Goal: Transaction & Acquisition: Book appointment/travel/reservation

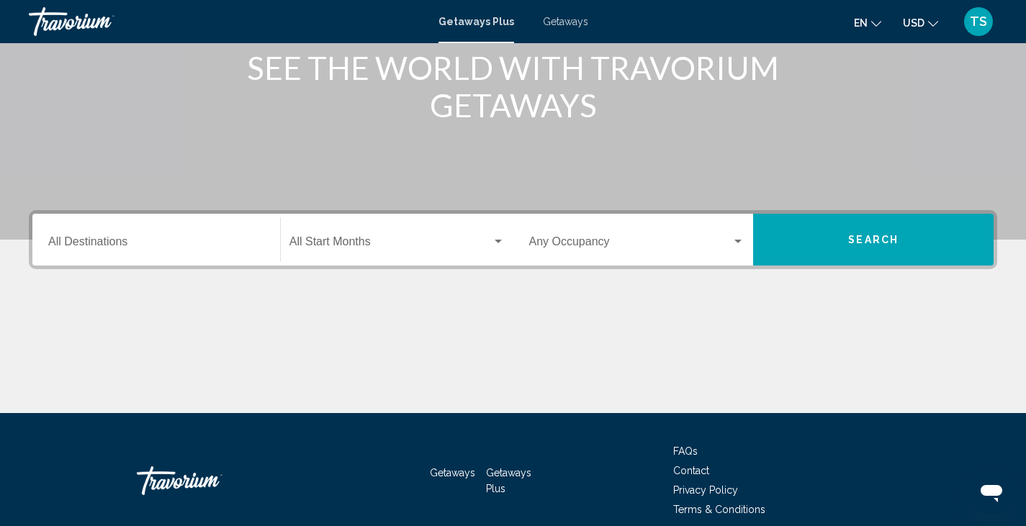
scroll to position [193, 0]
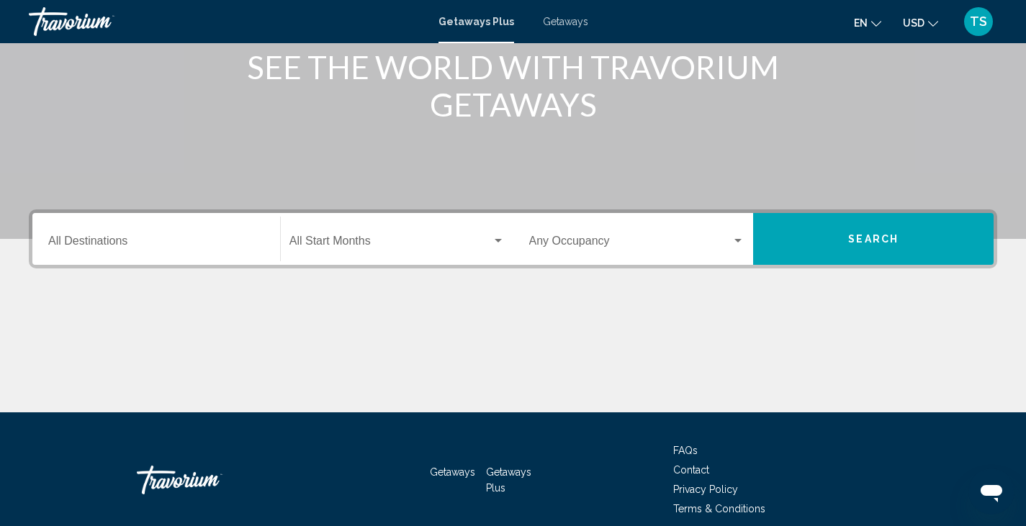
click at [86, 235] on div "Destination All Destinations" at bounding box center [156, 239] width 216 height 45
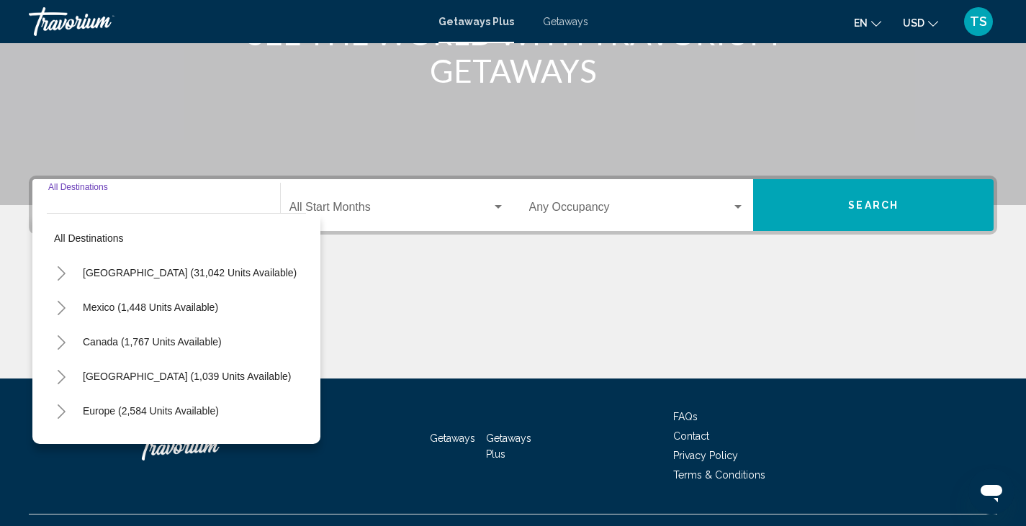
scroll to position [256, 0]
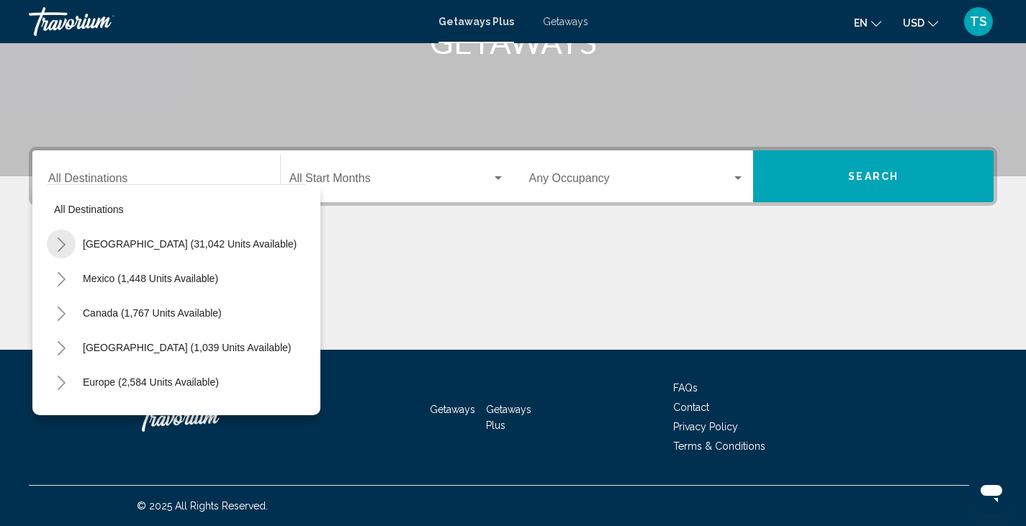
click at [61, 240] on icon "Toggle United States (31,042 units available)" at bounding box center [61, 245] width 11 height 14
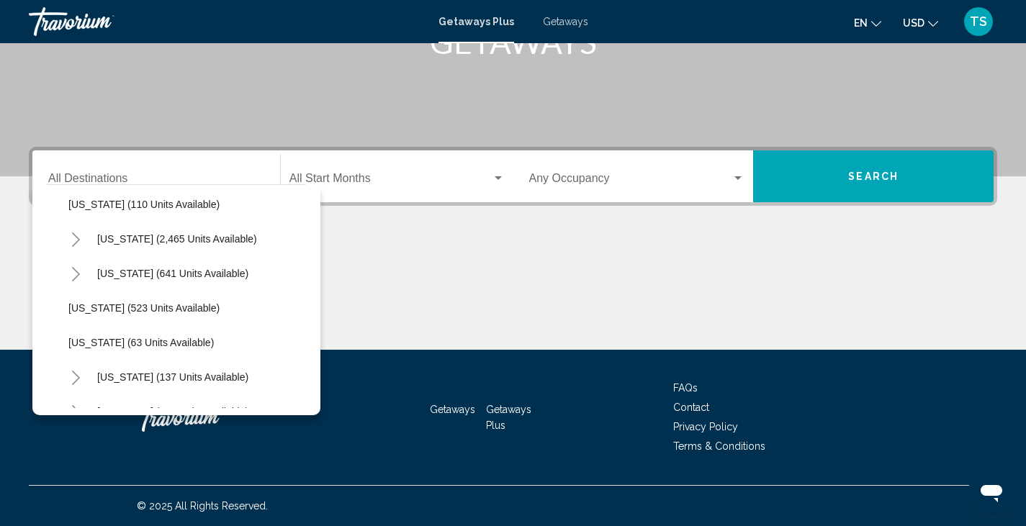
scroll to position [692, 0]
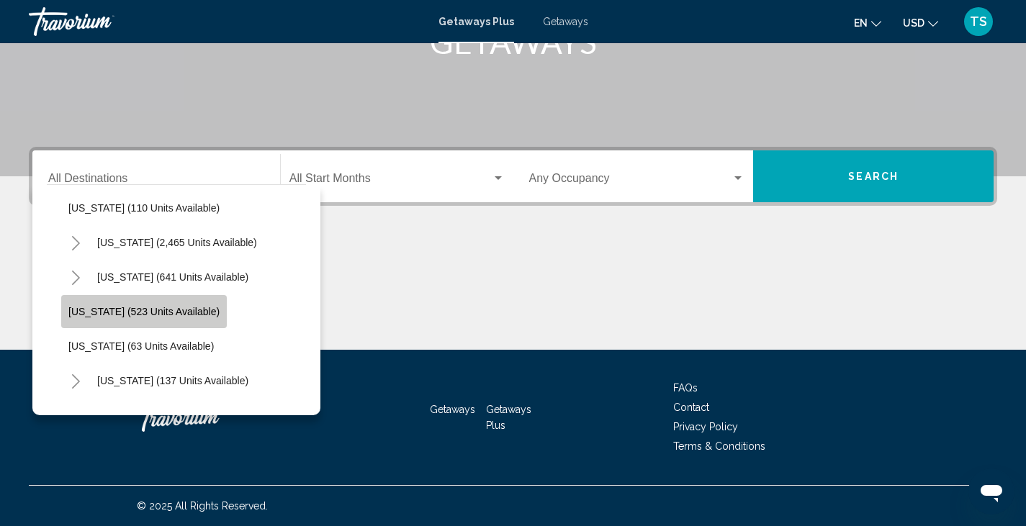
click at [163, 307] on span "[US_STATE] (523 units available)" at bounding box center [143, 312] width 151 height 12
type input "**********"
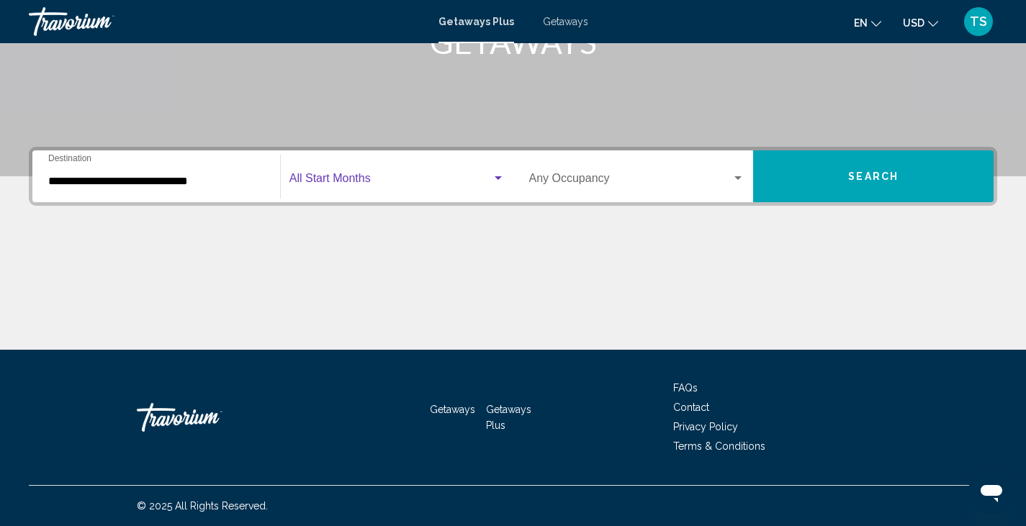
click at [500, 179] on div "Search widget" at bounding box center [497, 178] width 7 height 4
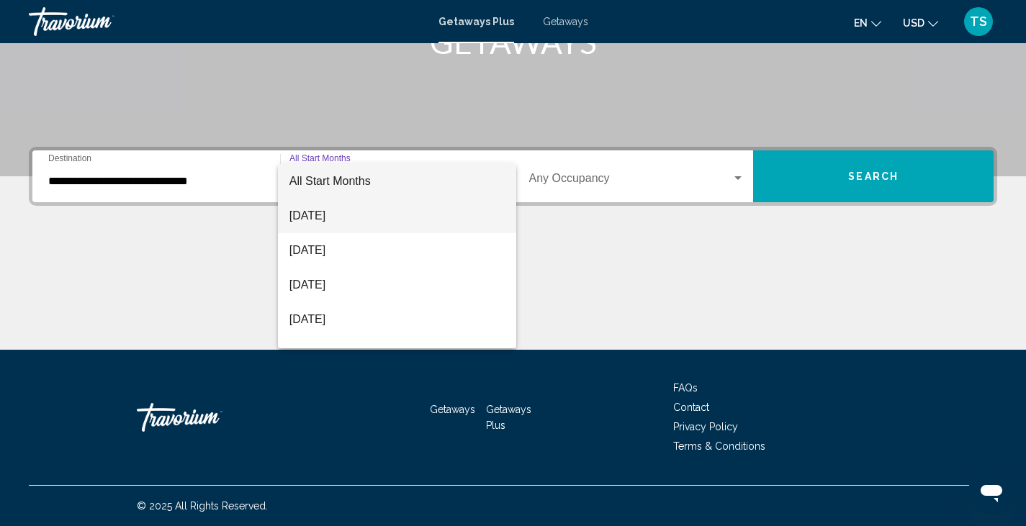
click at [359, 211] on span "[DATE]" at bounding box center [396, 216] width 215 height 35
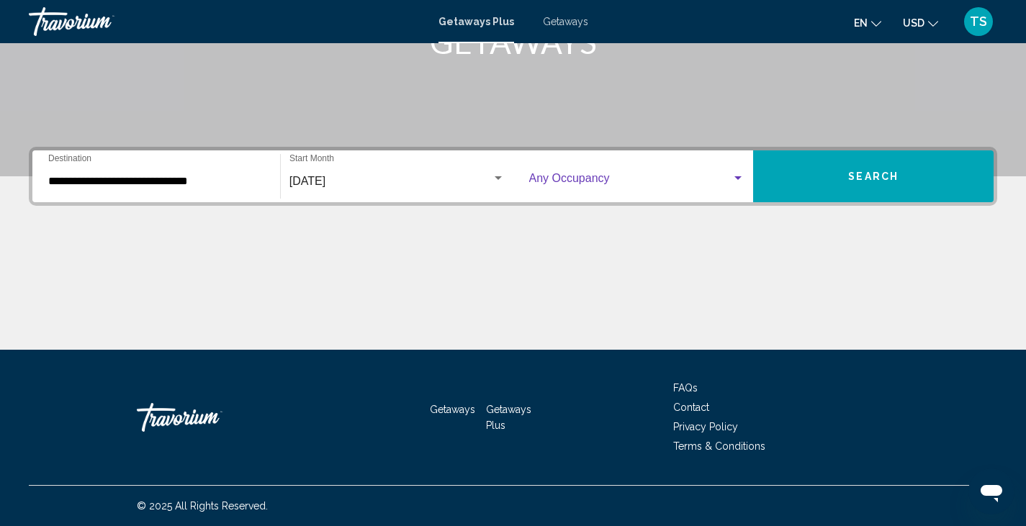
click at [735, 179] on div "Search widget" at bounding box center [737, 178] width 7 height 4
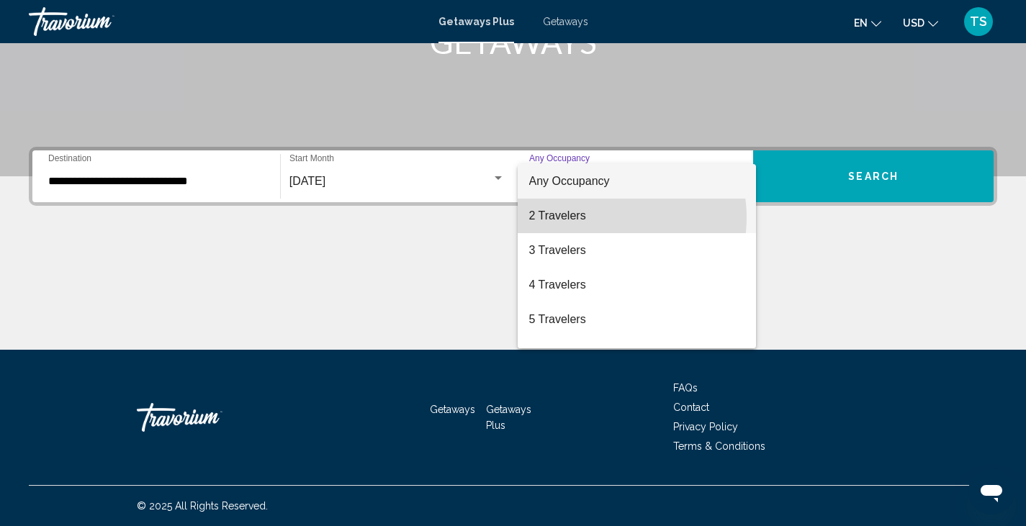
click at [600, 217] on span "2 Travelers" at bounding box center [637, 216] width 216 height 35
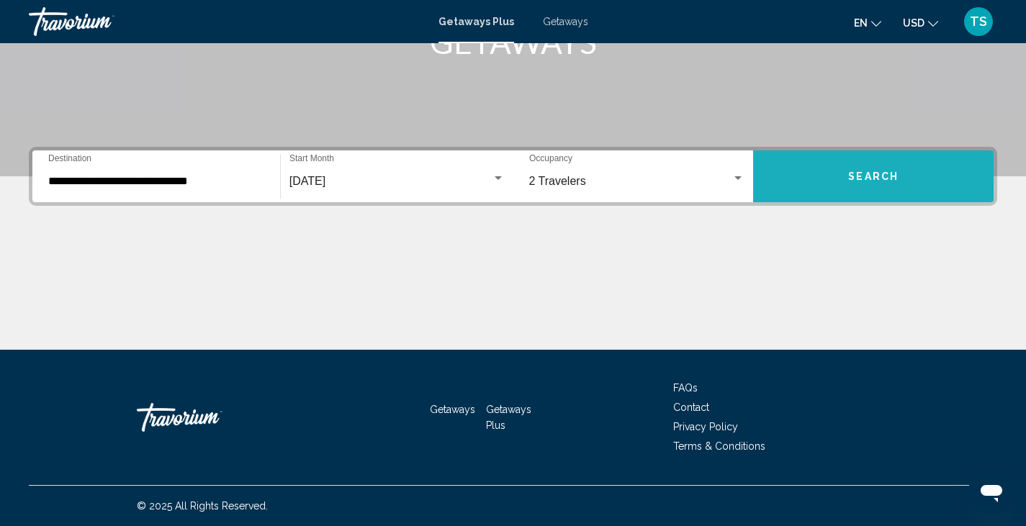
click at [836, 183] on button "Search" at bounding box center [873, 176] width 240 height 52
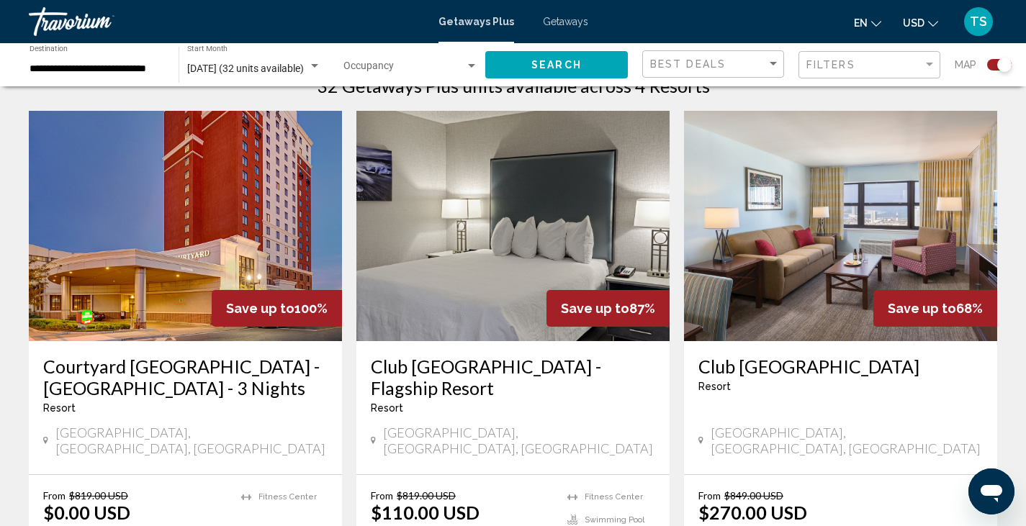
scroll to position [486, 0]
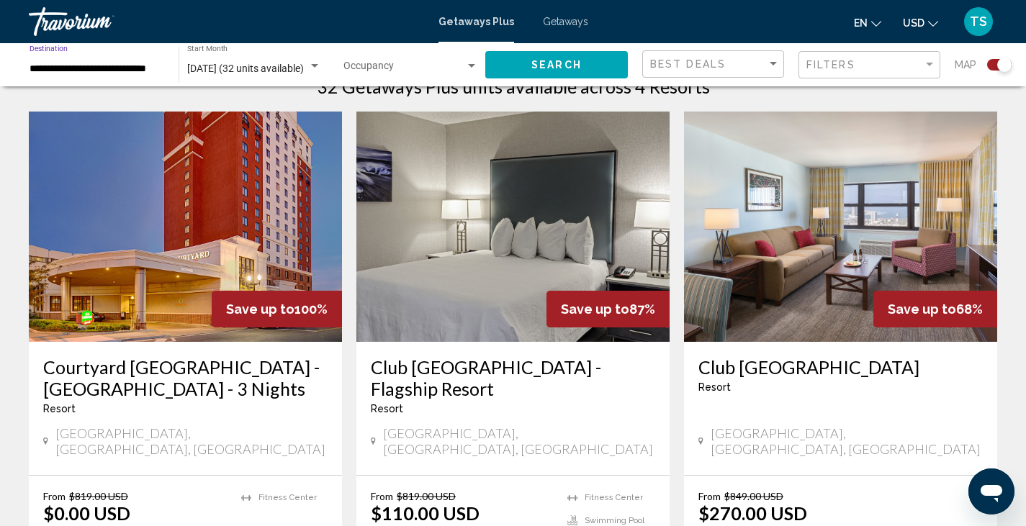
click at [131, 66] on input "**********" at bounding box center [97, 69] width 135 height 12
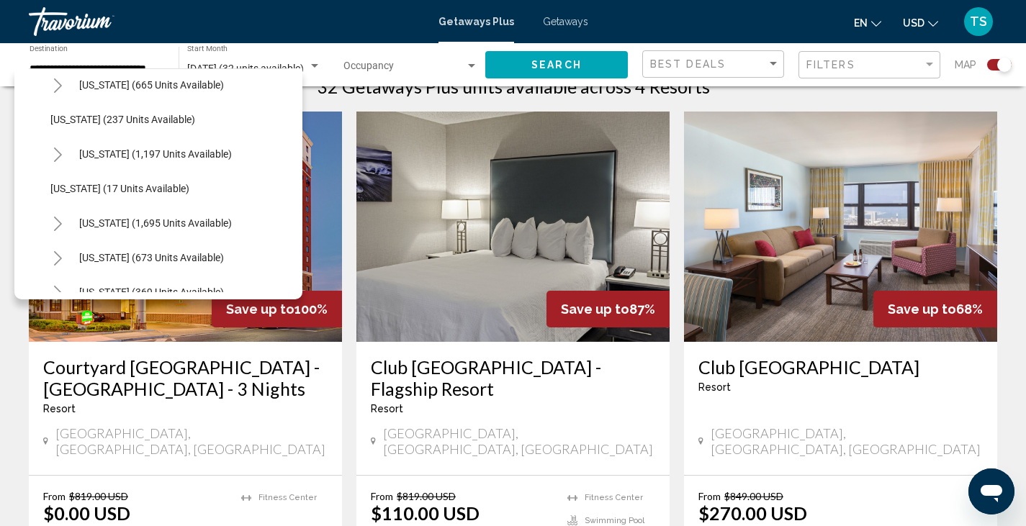
scroll to position [913, 0]
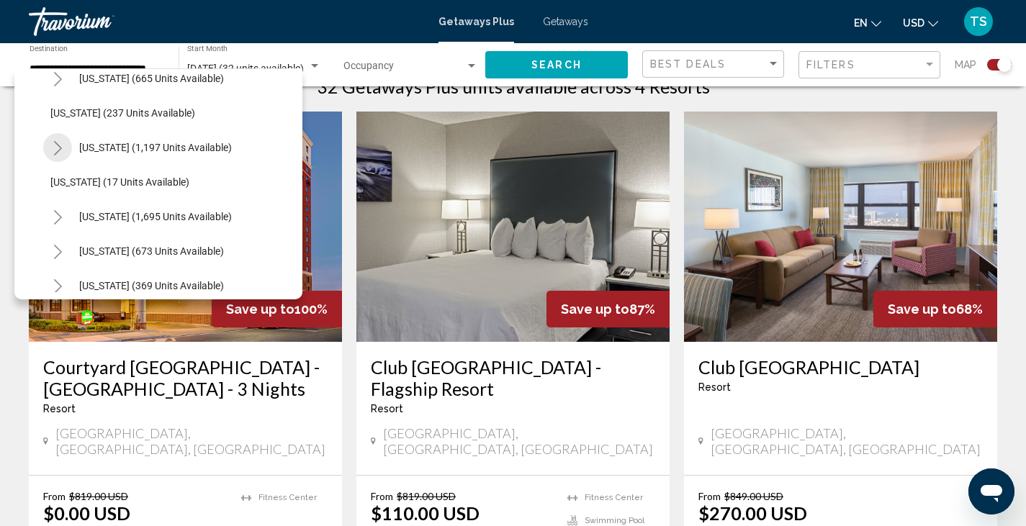
click at [58, 147] on icon "Toggle Pennsylvania (1,197 units available)" at bounding box center [58, 148] width 11 height 14
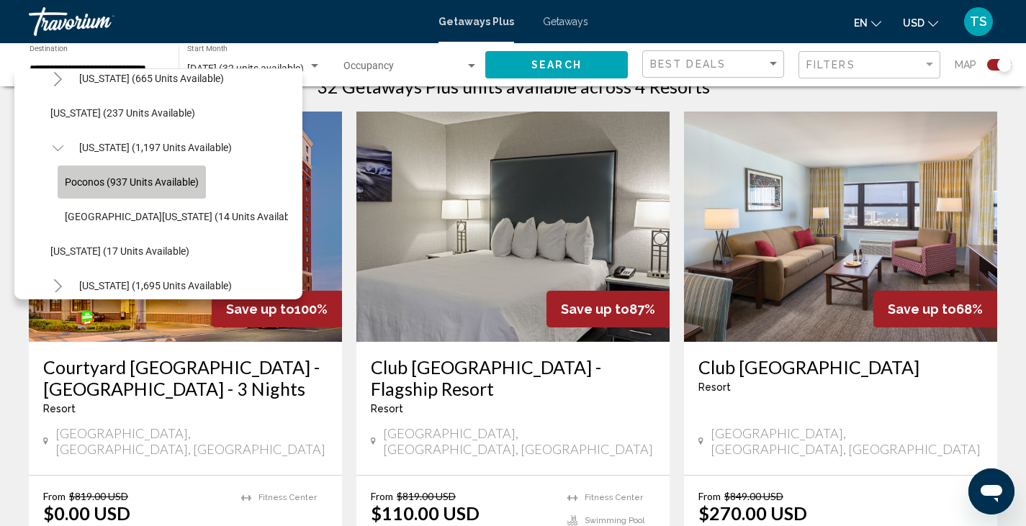
click at [91, 185] on span "Poconos (937 units available)" at bounding box center [132, 182] width 134 height 12
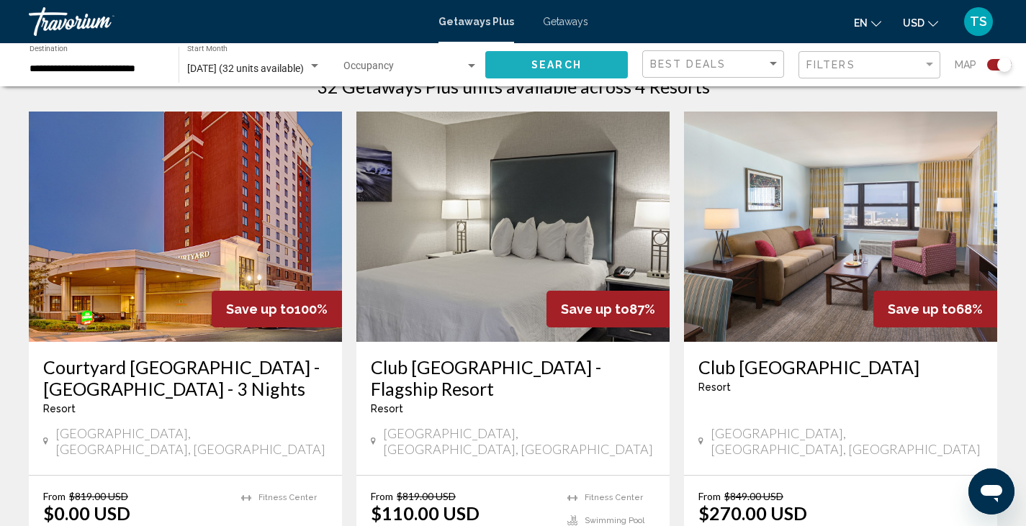
click at [560, 72] on button "Search" at bounding box center [556, 64] width 143 height 27
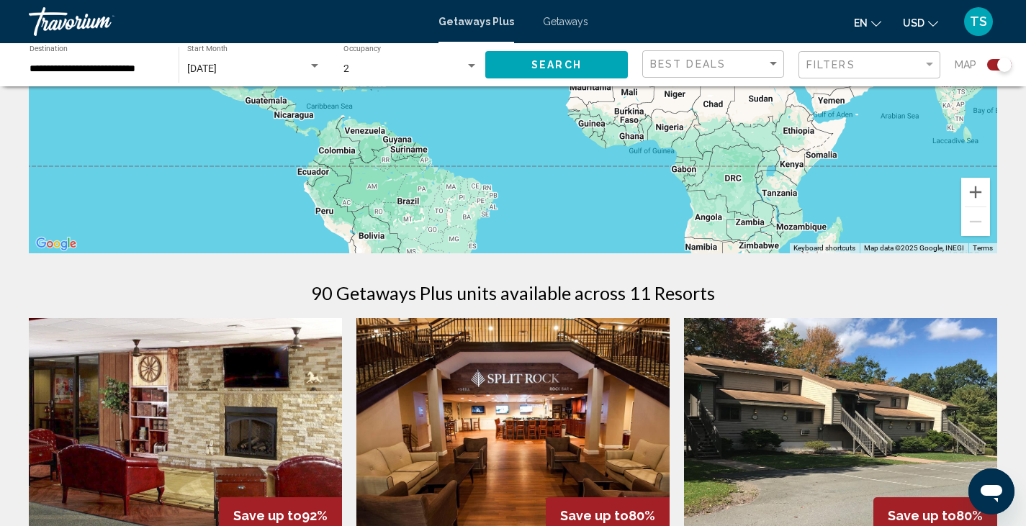
scroll to position [269, 0]
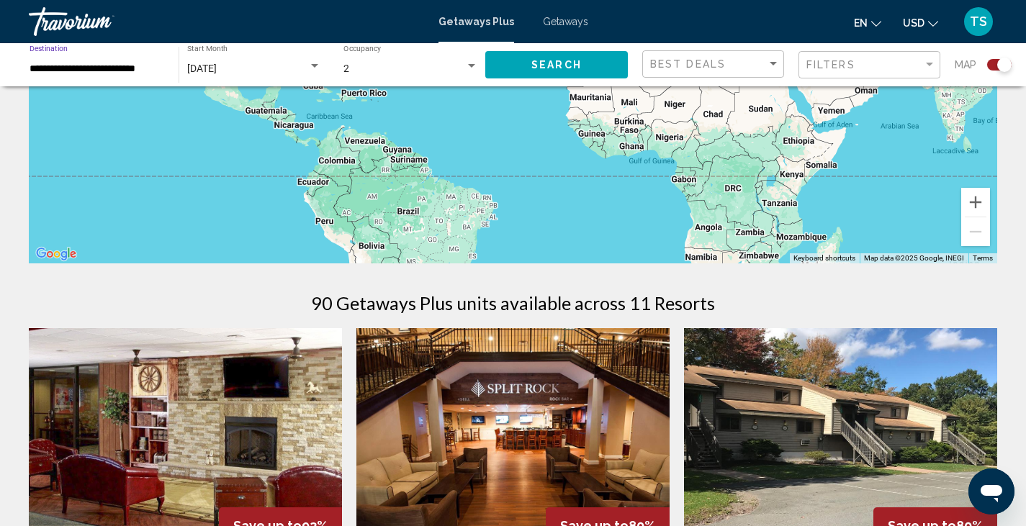
click at [124, 74] on input "**********" at bounding box center [97, 69] width 135 height 12
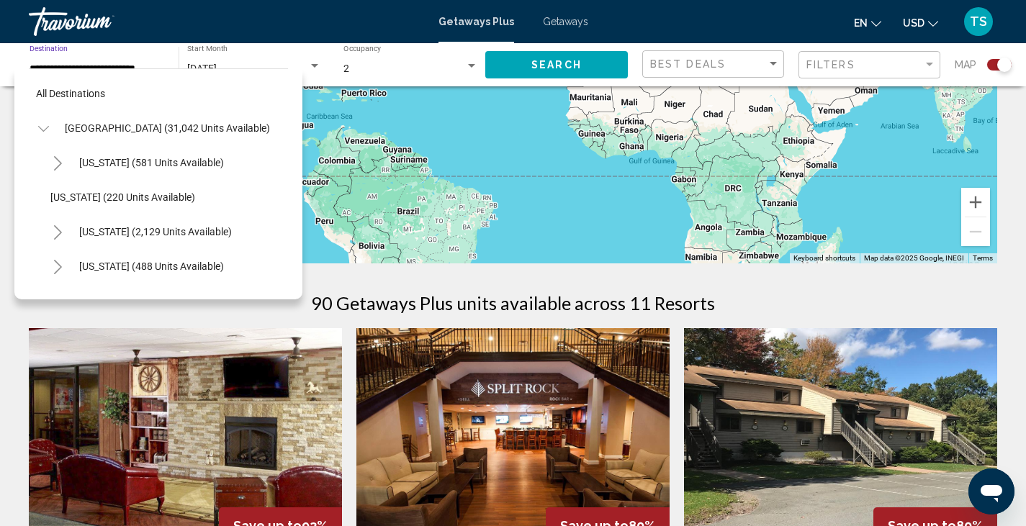
scroll to position [920, 0]
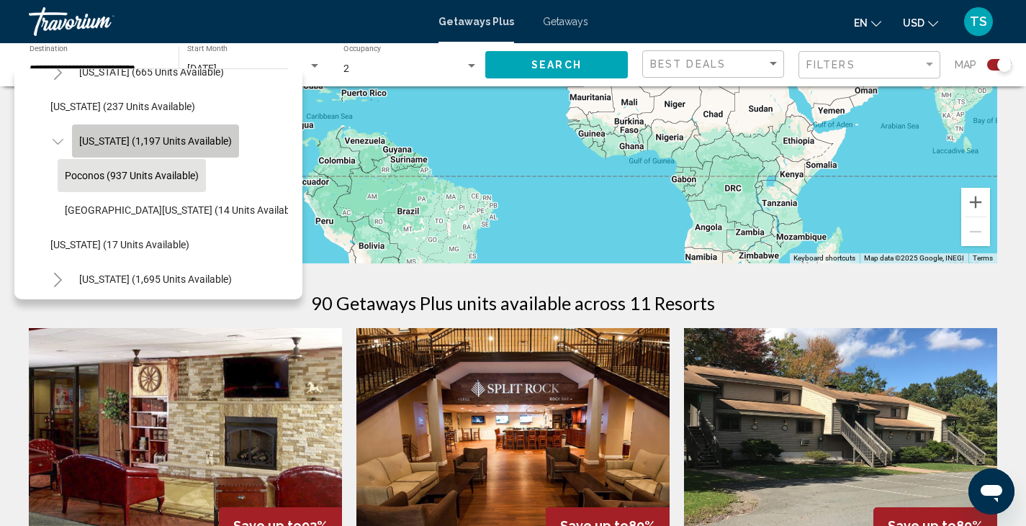
click at [104, 145] on span "[US_STATE] (1,197 units available)" at bounding box center [155, 141] width 153 height 12
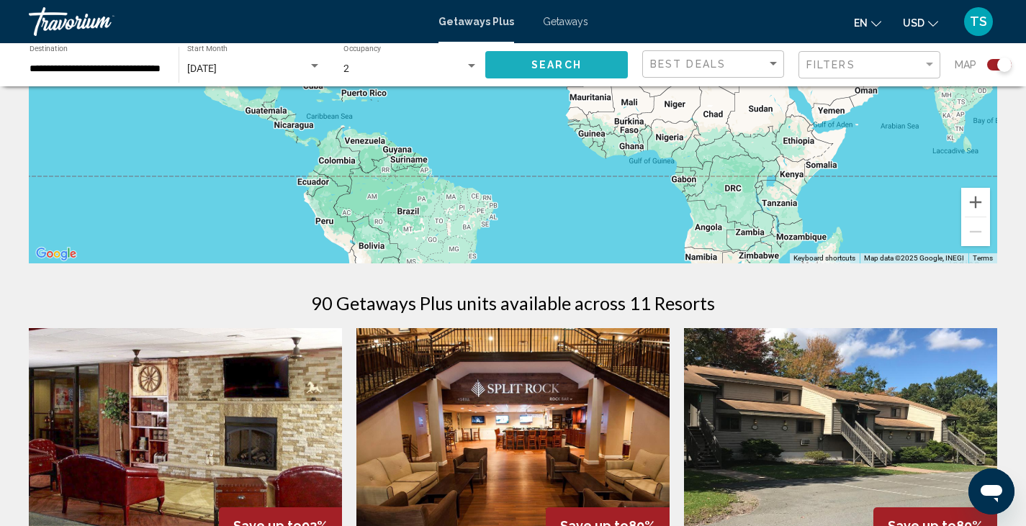
click at [536, 60] on span "Search" at bounding box center [556, 66] width 50 height 12
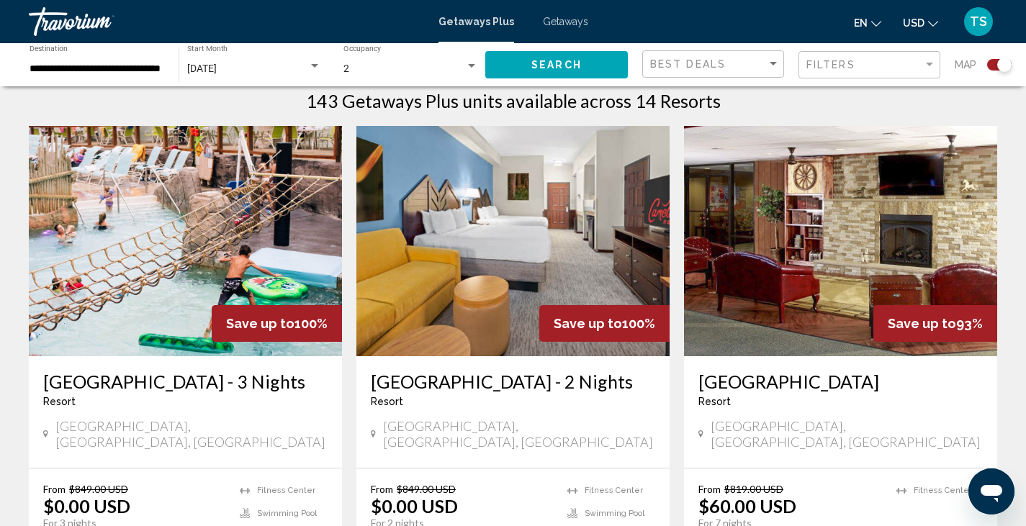
scroll to position [427, 0]
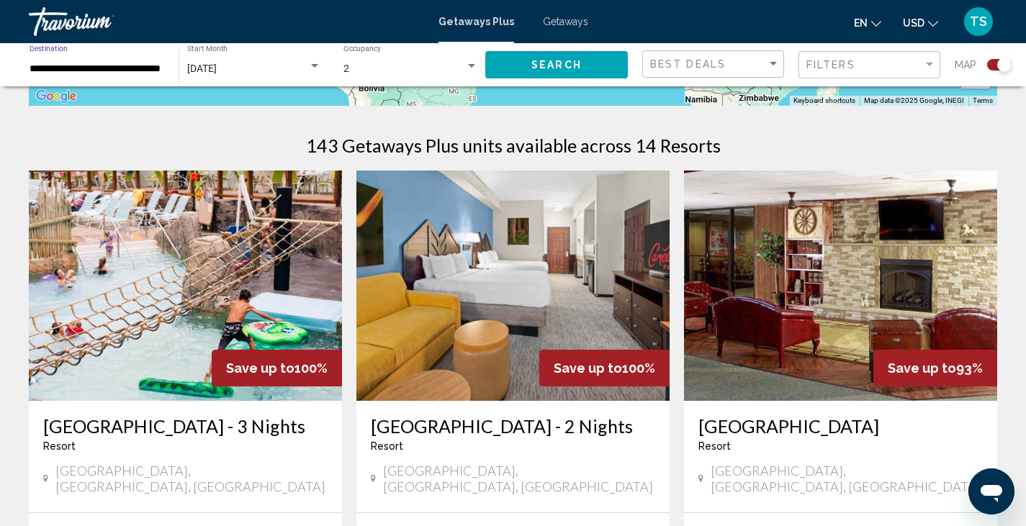
click at [116, 64] on input "**********" at bounding box center [97, 69] width 135 height 12
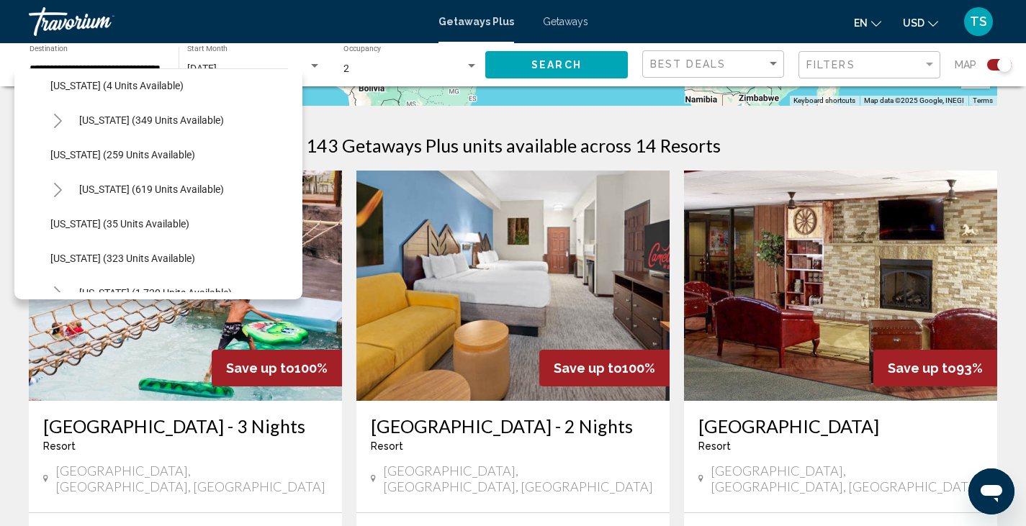
scroll to position [450, 0]
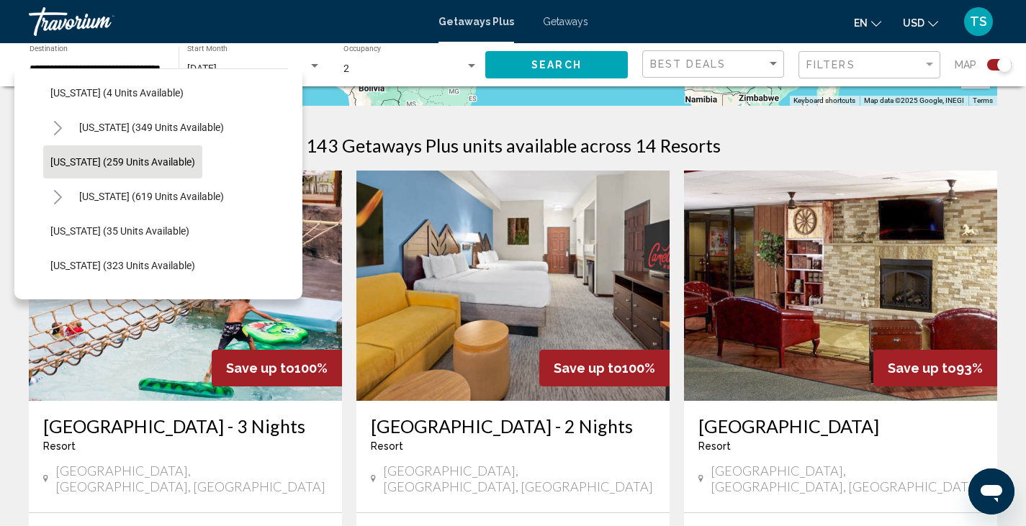
click at [130, 158] on span "[US_STATE] (259 units available)" at bounding box center [122, 162] width 145 height 12
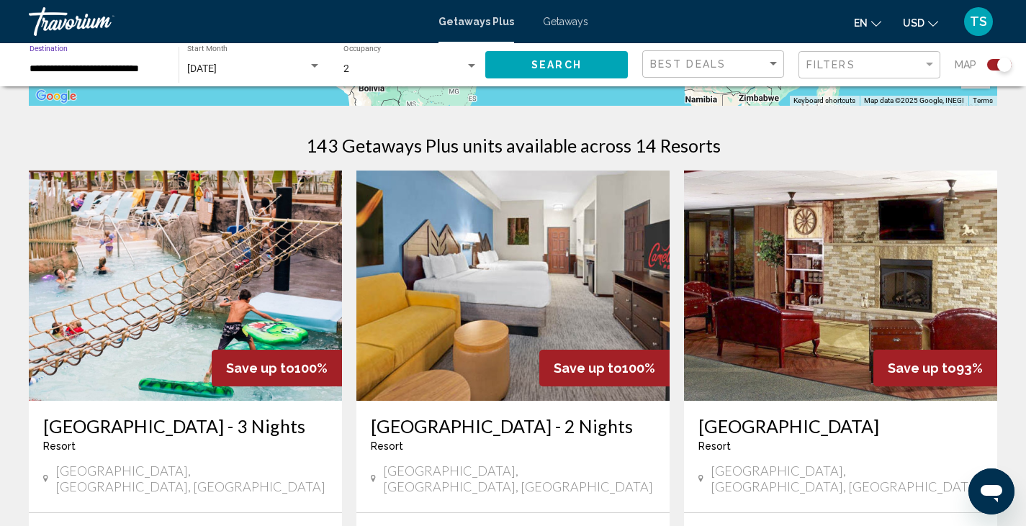
click at [162, 67] on input "**********" at bounding box center [97, 69] width 135 height 12
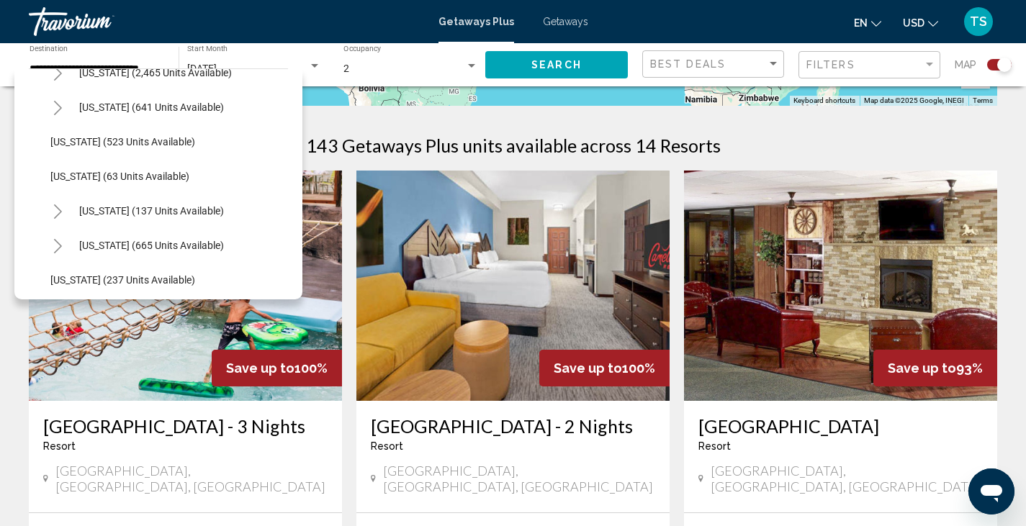
scroll to position [750, 0]
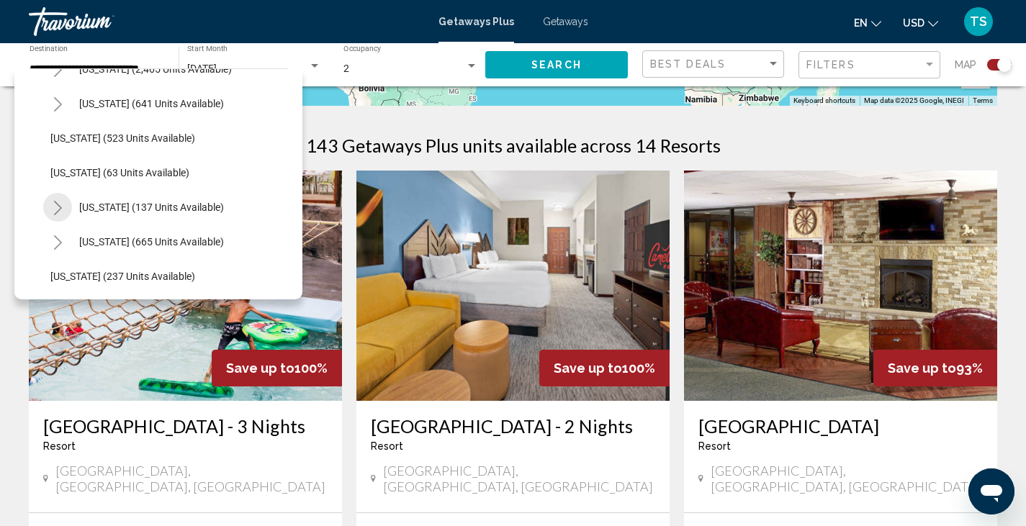
click at [58, 207] on icon "Toggle New York (137 units available)" at bounding box center [58, 208] width 11 height 14
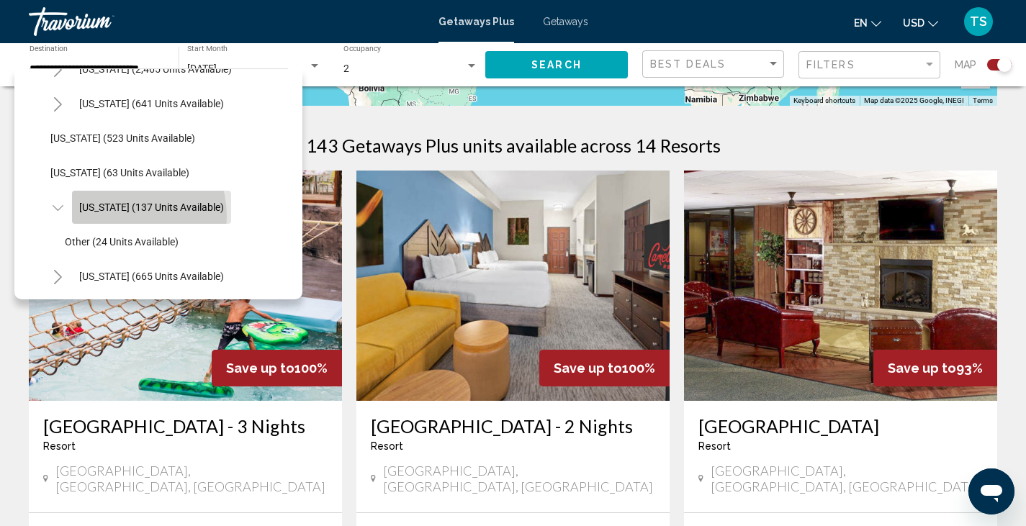
click at [114, 217] on button "[US_STATE] (137 units available)" at bounding box center [151, 207] width 159 height 33
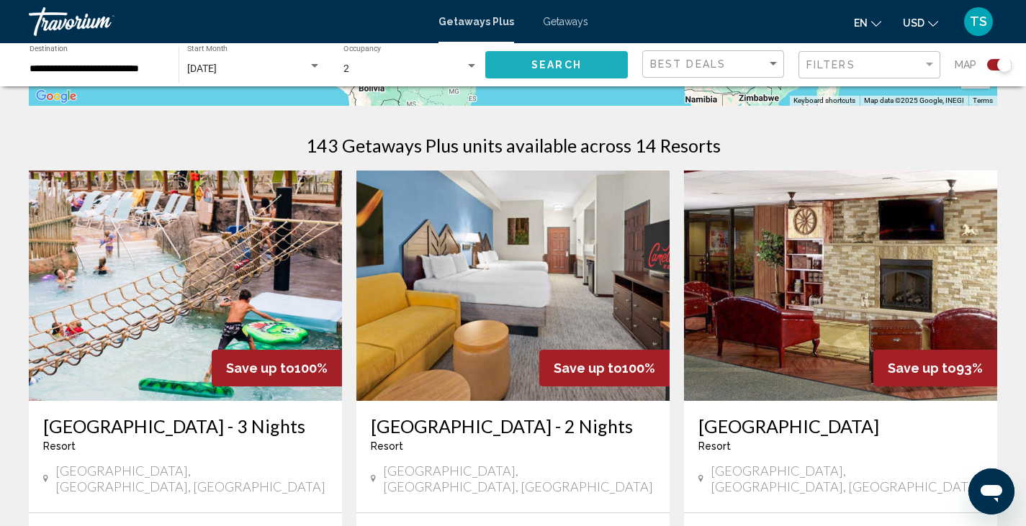
click at [539, 71] on button "Search" at bounding box center [556, 64] width 143 height 27
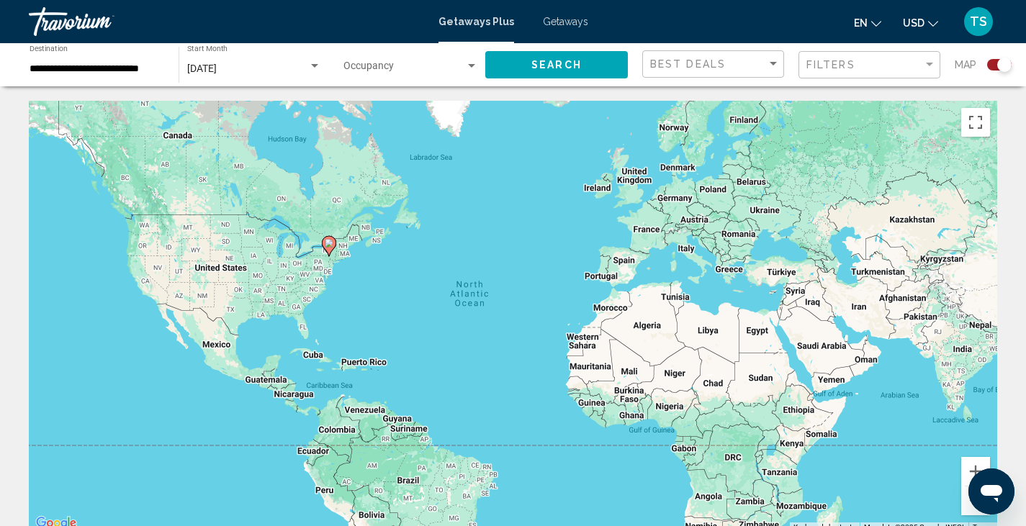
click at [127, 77] on div "**********" at bounding box center [97, 65] width 135 height 40
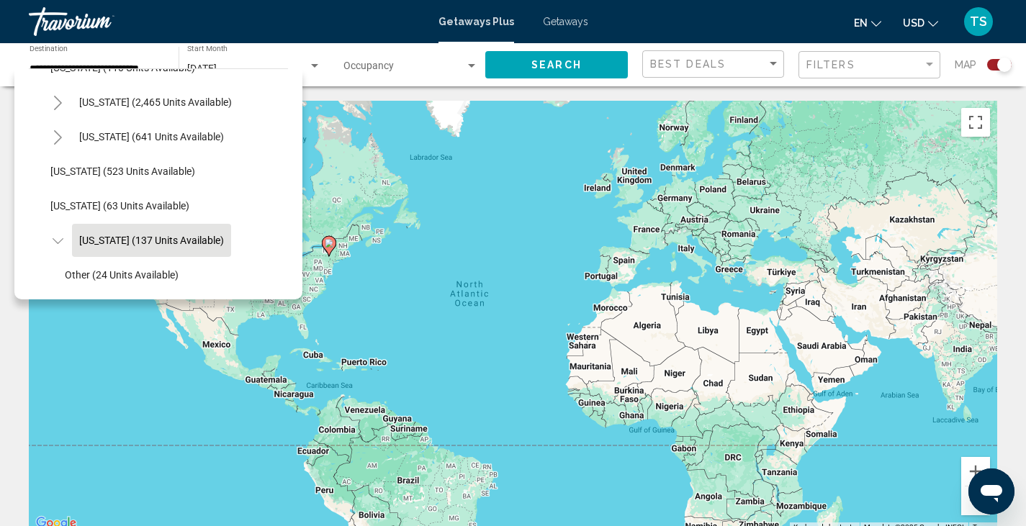
scroll to position [724, 0]
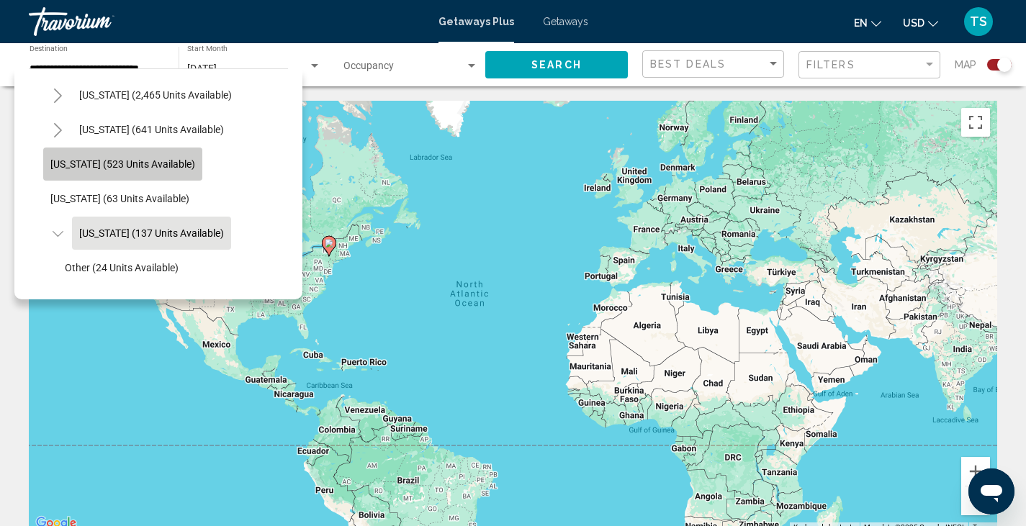
click at [150, 166] on span "[US_STATE] (523 units available)" at bounding box center [122, 164] width 145 height 12
type input "**********"
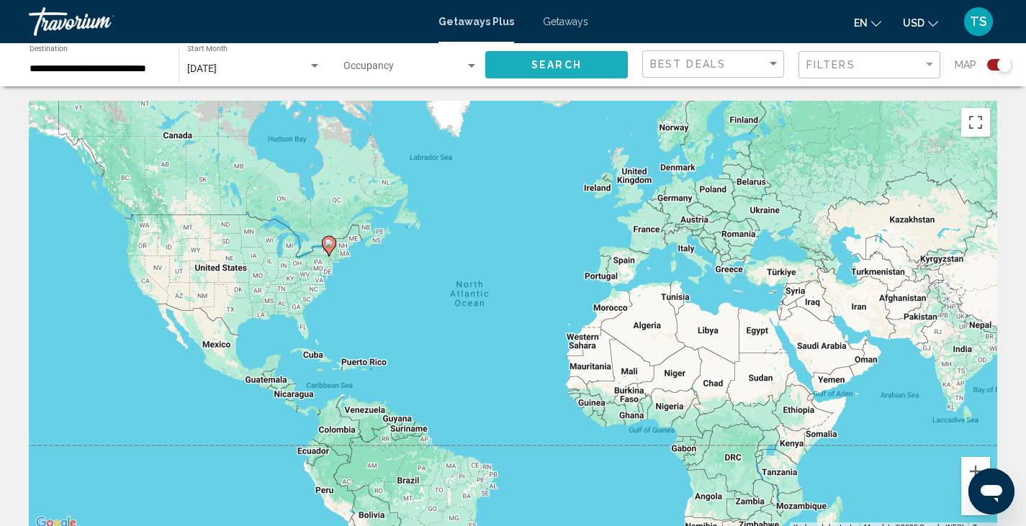
scroll to position [0, 0]
click at [530, 63] on button "Search" at bounding box center [556, 64] width 143 height 27
click at [559, 28] on div "Getaways Plus Getaways en English Español Français Italiano Português русский U…" at bounding box center [513, 21] width 1026 height 30
click at [558, 21] on span "Getaways" at bounding box center [565, 22] width 45 height 12
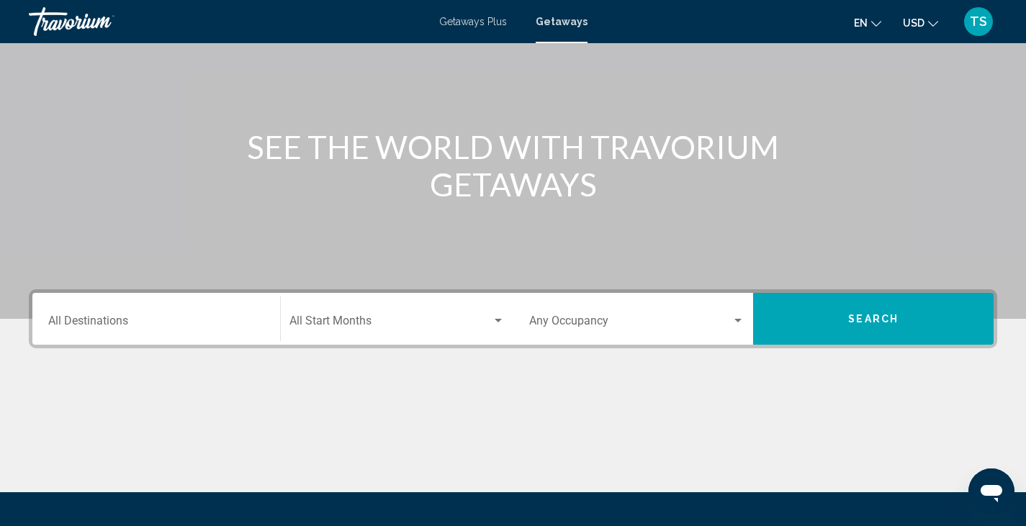
scroll to position [119, 0]
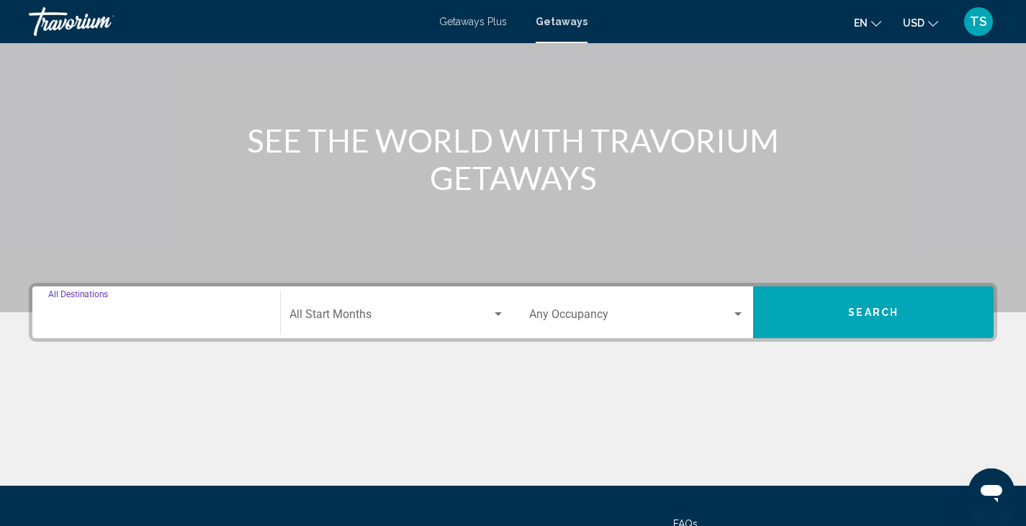
click at [103, 317] on input "Destination All Destinations" at bounding box center [156, 317] width 216 height 13
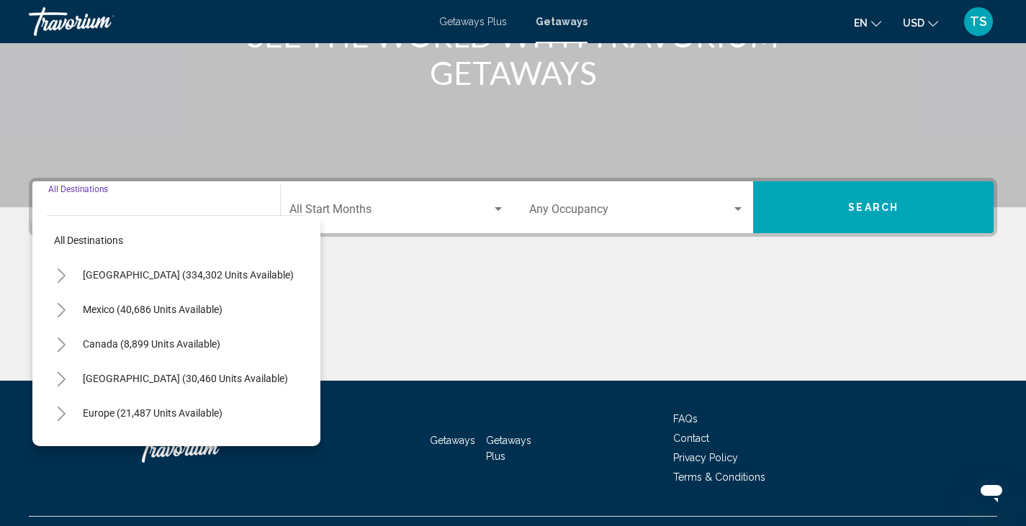
scroll to position [256, 0]
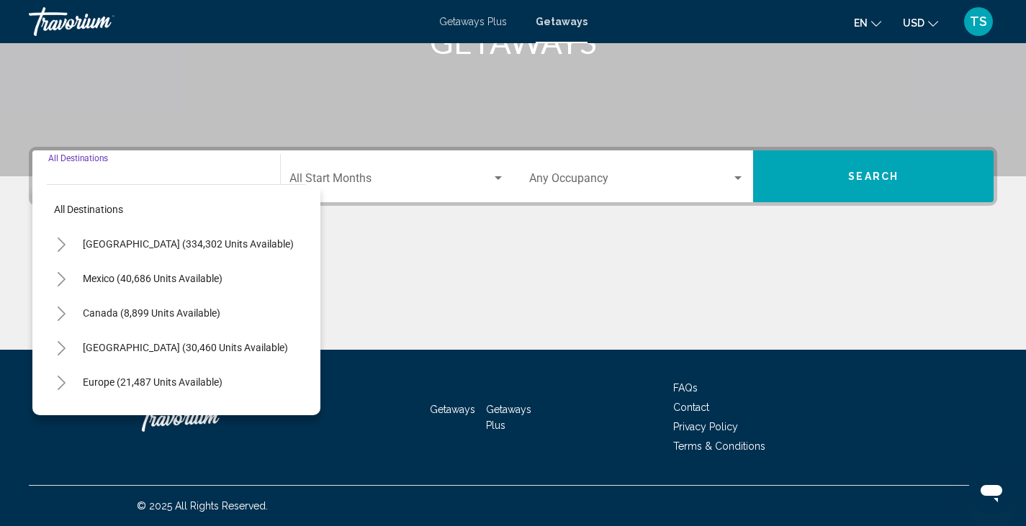
click at [55, 243] on button "Toggle United States (334,302 units available)" at bounding box center [61, 244] width 29 height 29
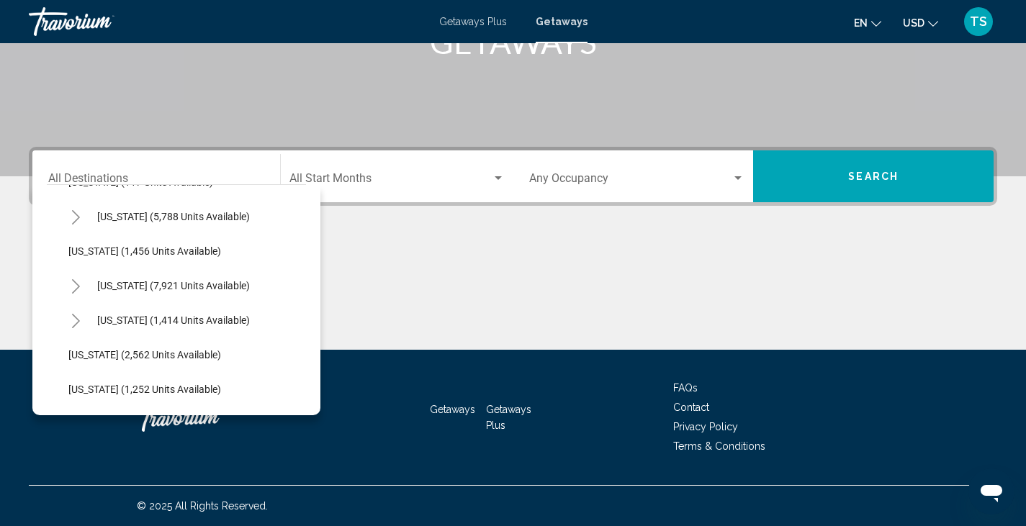
scroll to position [826, 0]
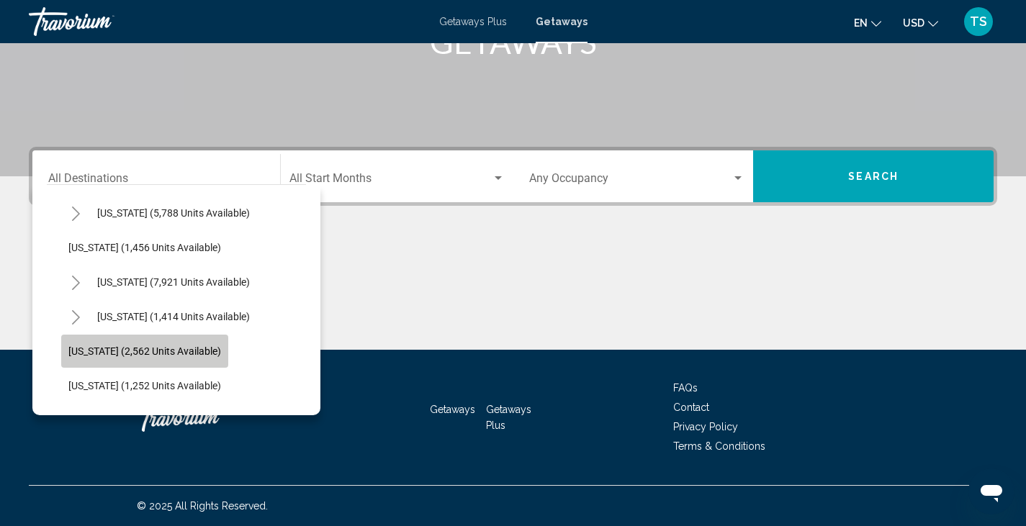
click at [104, 351] on span "[US_STATE] (2,562 units available)" at bounding box center [144, 351] width 153 height 12
type input "**********"
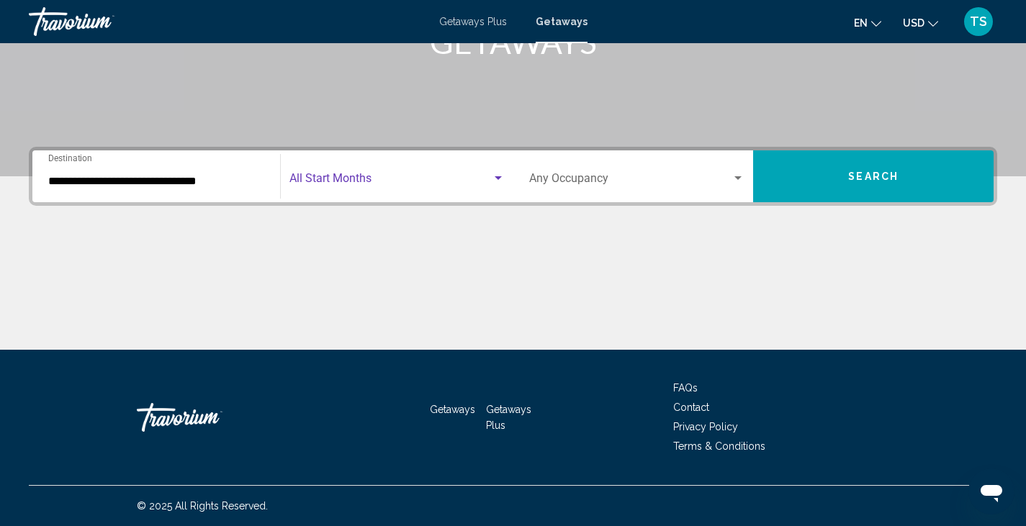
click at [494, 176] on div "Search widget" at bounding box center [498, 179] width 13 height 12
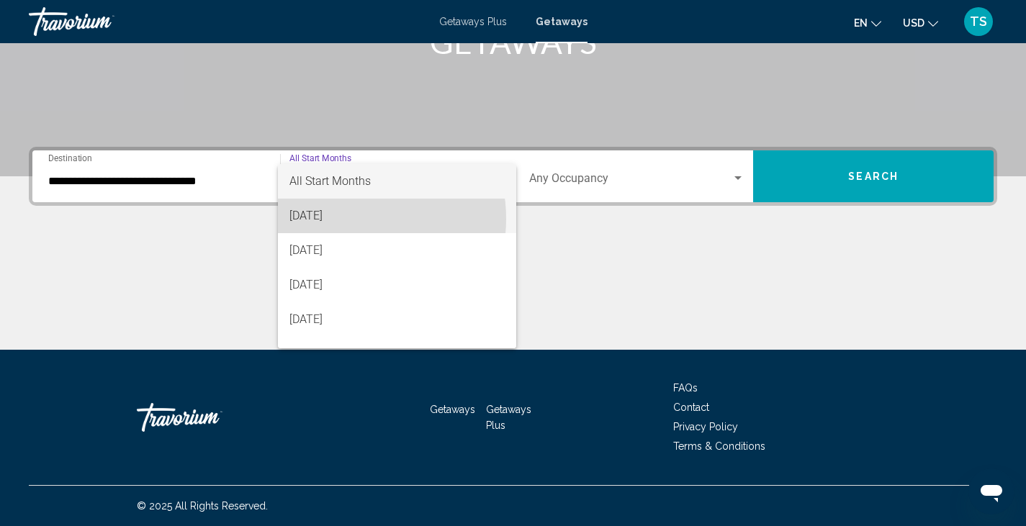
click at [344, 219] on span "[DATE]" at bounding box center [396, 216] width 215 height 35
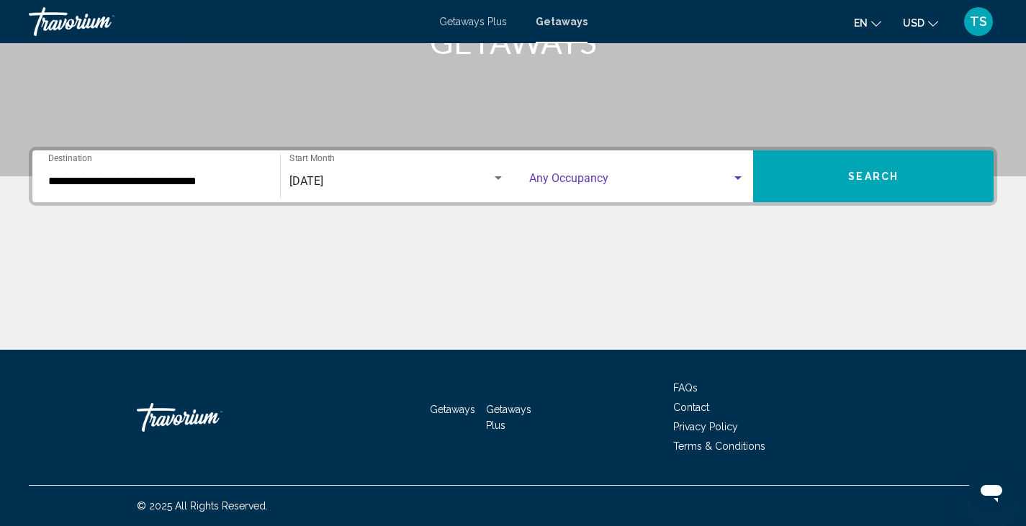
click at [737, 179] on div "Search widget" at bounding box center [737, 178] width 7 height 4
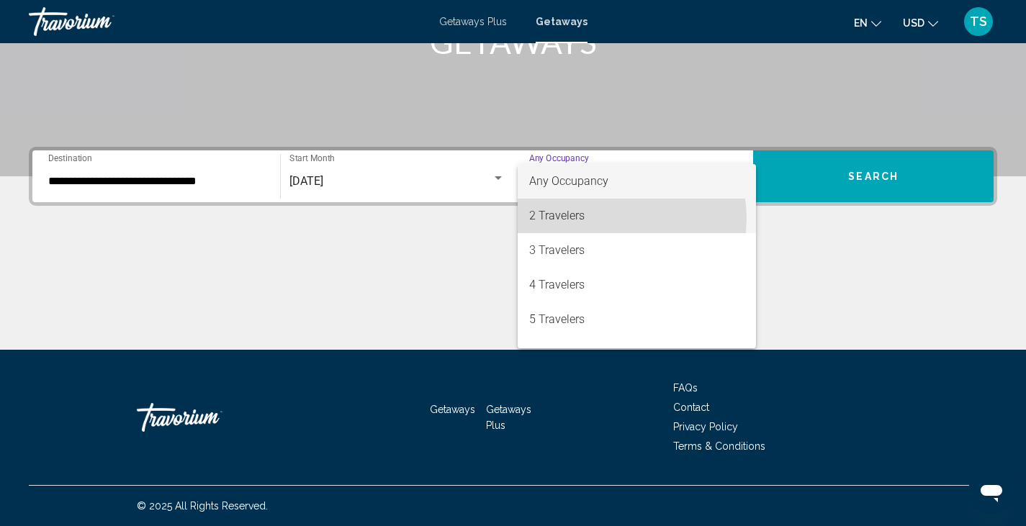
click at [619, 218] on span "2 Travelers" at bounding box center [637, 216] width 216 height 35
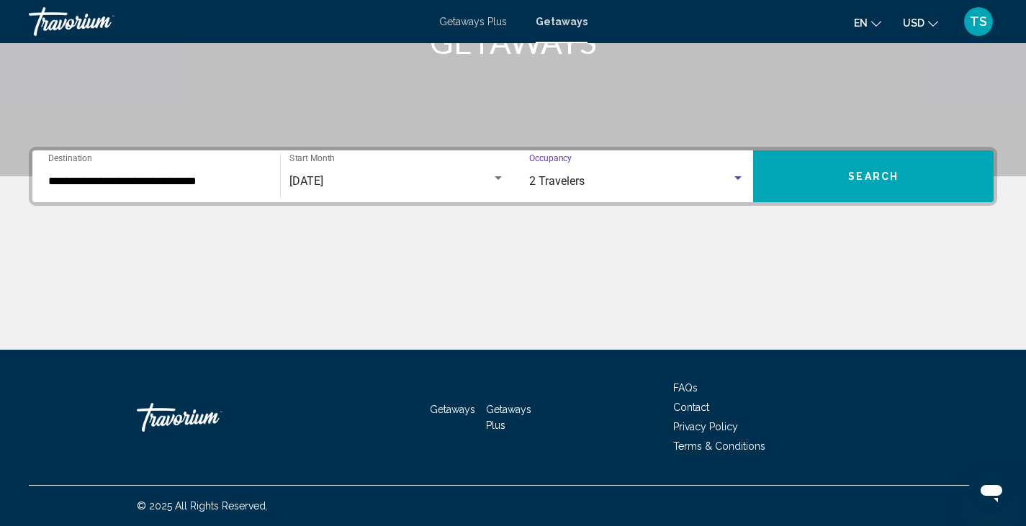
click at [846, 189] on button "Search" at bounding box center [873, 176] width 240 height 52
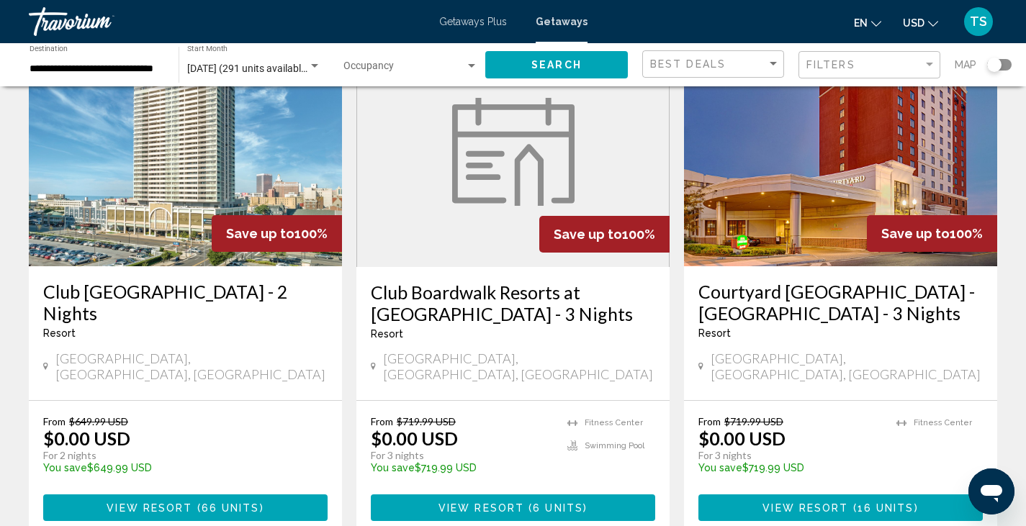
scroll to position [119, 0]
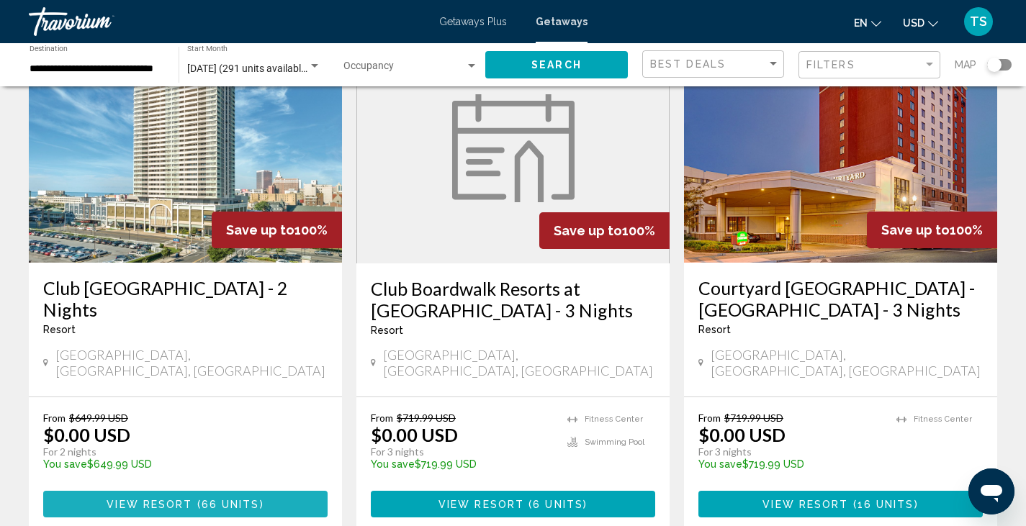
click at [167, 499] on span "View Resort" at bounding box center [150, 505] width 86 height 12
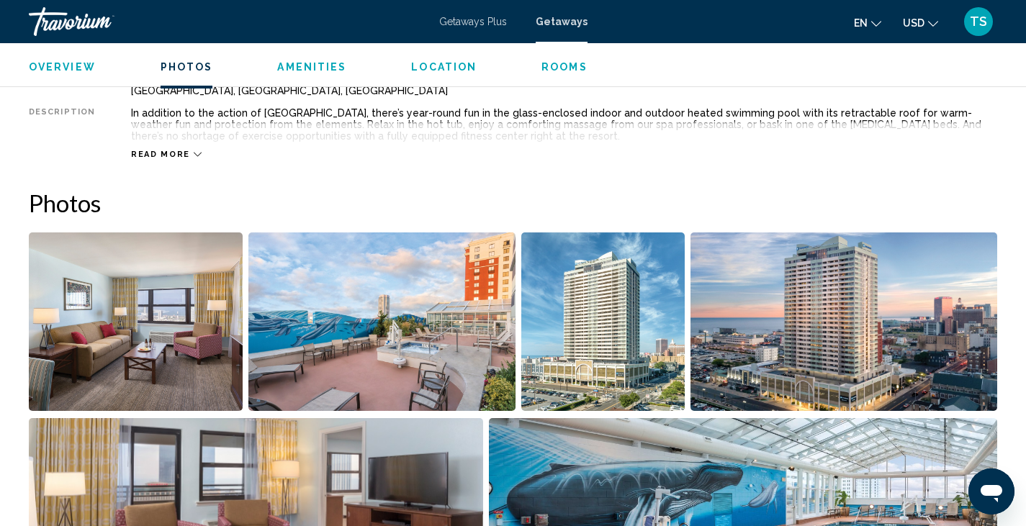
scroll to position [503, 0]
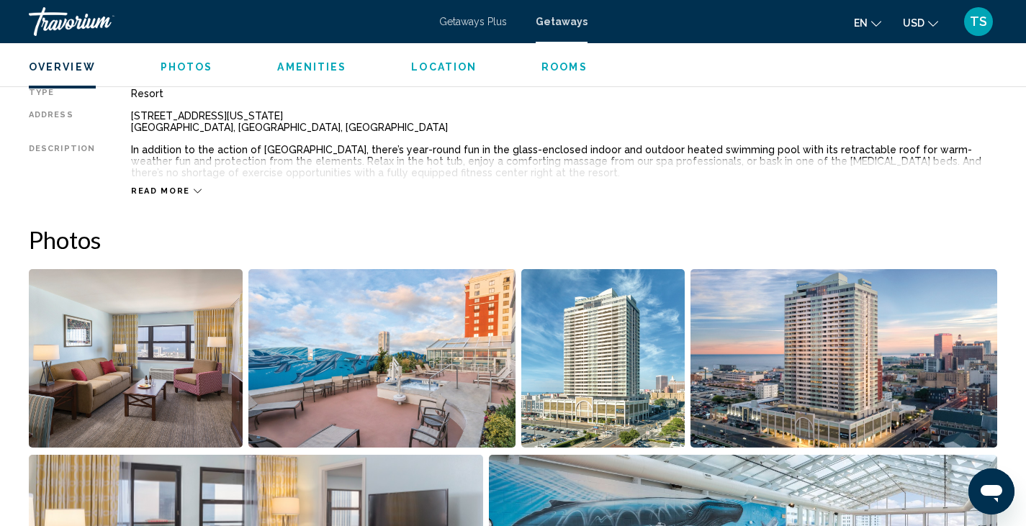
click at [565, 71] on span "Rooms" at bounding box center [564, 67] width 46 height 12
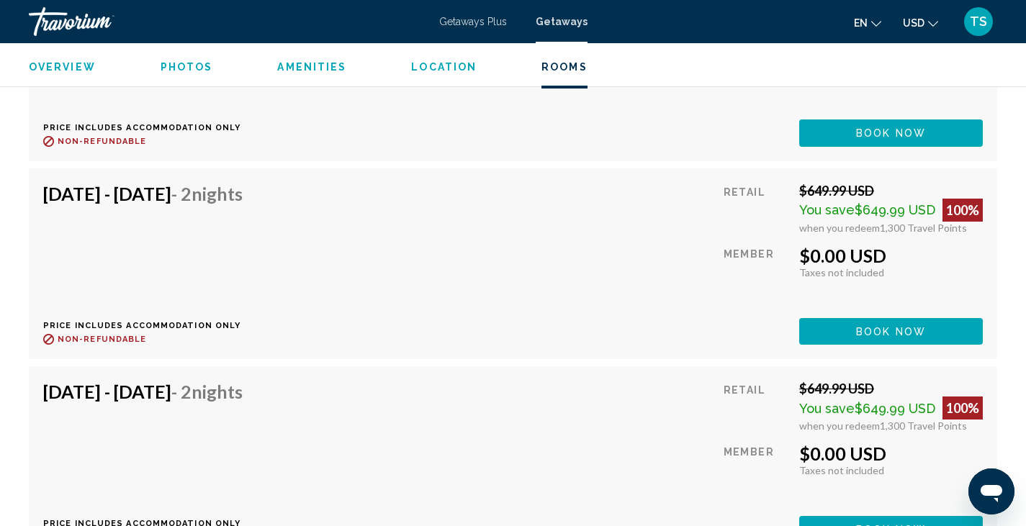
scroll to position [3848, 0]
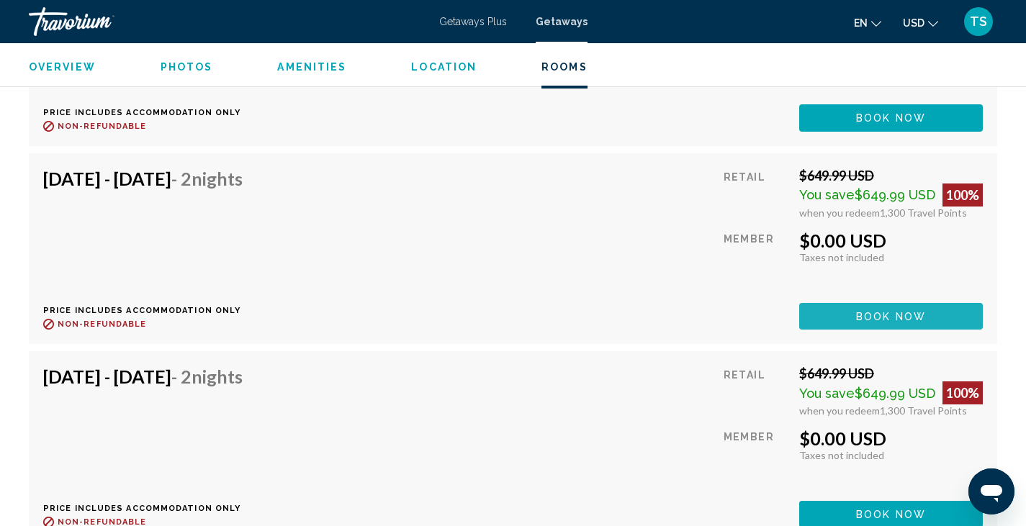
click at [903, 312] on span "Book now" at bounding box center [891, 317] width 70 height 12
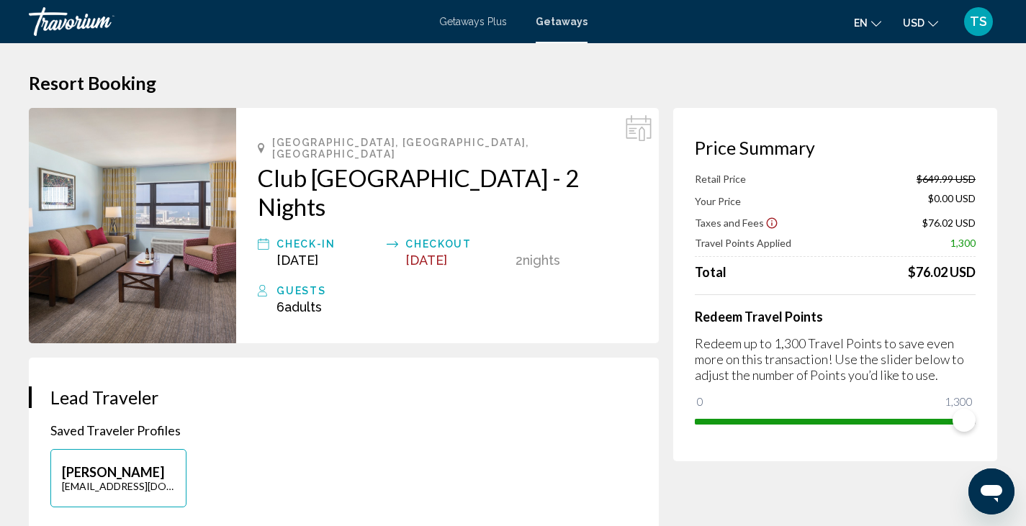
click at [767, 222] on icon "Show Taxes and Fees disclaimer" at bounding box center [771, 223] width 13 height 13
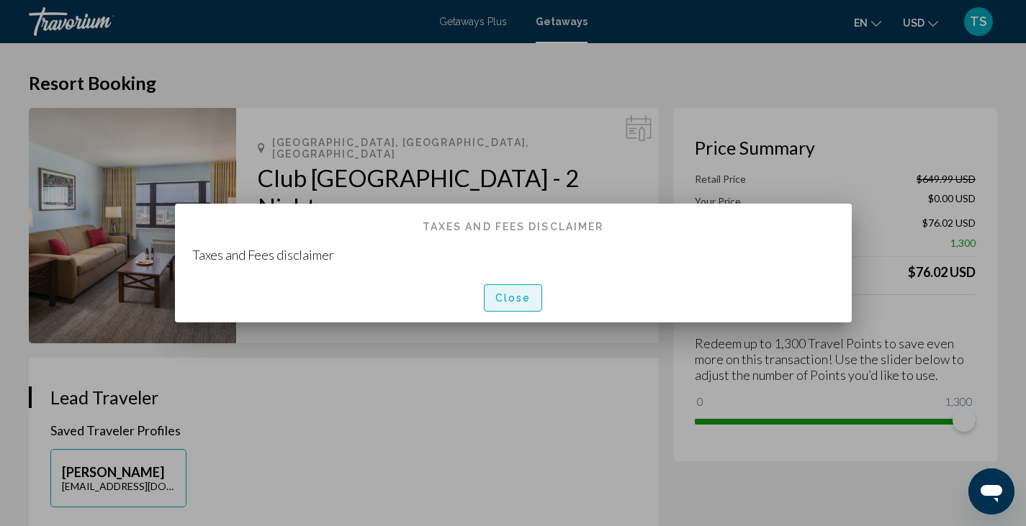
click at [497, 297] on span "Close" at bounding box center [513, 299] width 36 height 12
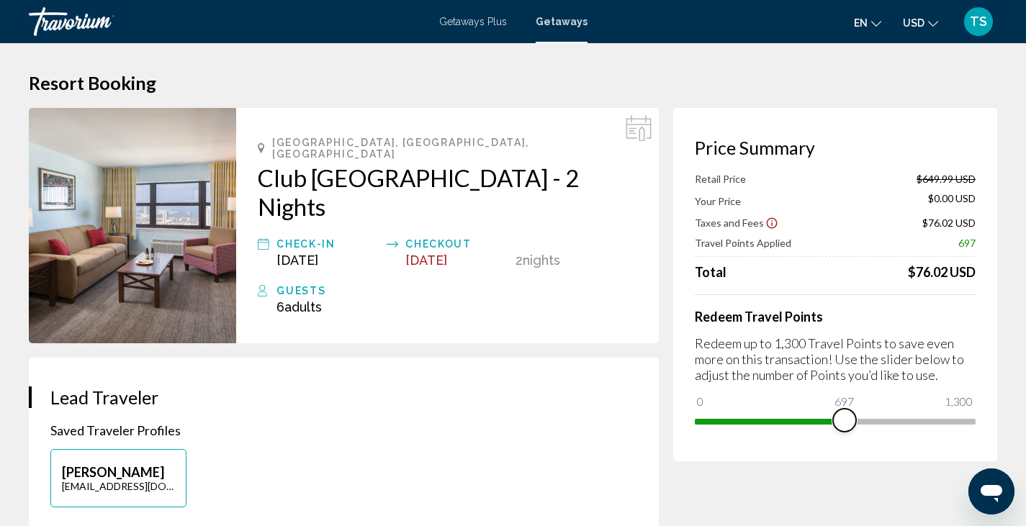
drag, startPoint x: 964, startPoint y: 419, endPoint x: 844, endPoint y: 425, distance: 120.4
click at [844, 425] on span "Main content" at bounding box center [844, 420] width 23 height 23
drag, startPoint x: 844, startPoint y: 425, endPoint x: 903, endPoint y: 428, distance: 59.1
click at [855, 428] on span "Main content" at bounding box center [843, 420] width 23 height 23
drag, startPoint x: 903, startPoint y: 428, endPoint x: 924, endPoint y: 429, distance: 21.6
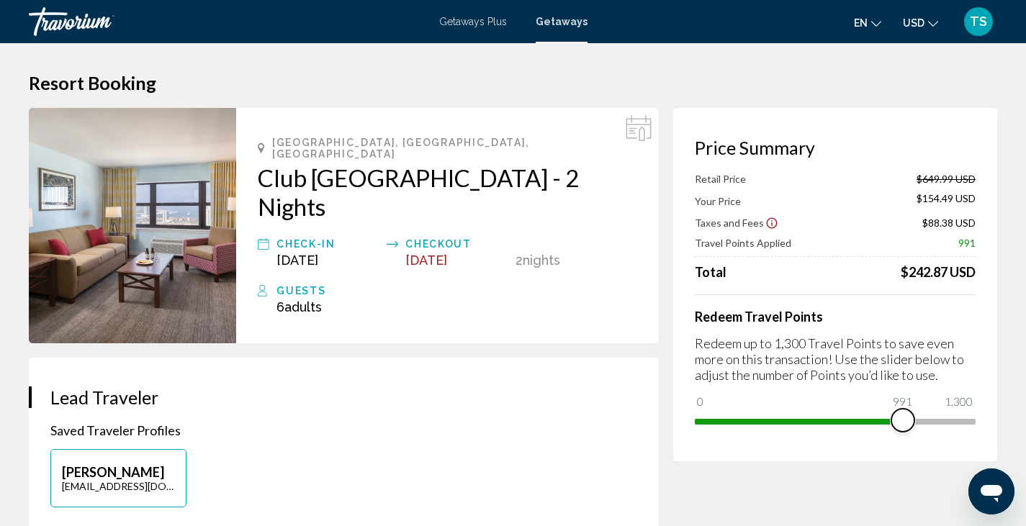
click at [914, 429] on span "Main content" at bounding box center [902, 420] width 23 height 23
drag, startPoint x: 924, startPoint y: 429, endPoint x: 977, endPoint y: 438, distance: 53.2
click at [977, 438] on div "Price Summary Retail Price $649.99 USD Your Price $99.99 USD Taxes and Fees $84…" at bounding box center [835, 284] width 324 height 353
click at [487, 17] on span "Getaways Plus" at bounding box center [473, 22] width 68 height 12
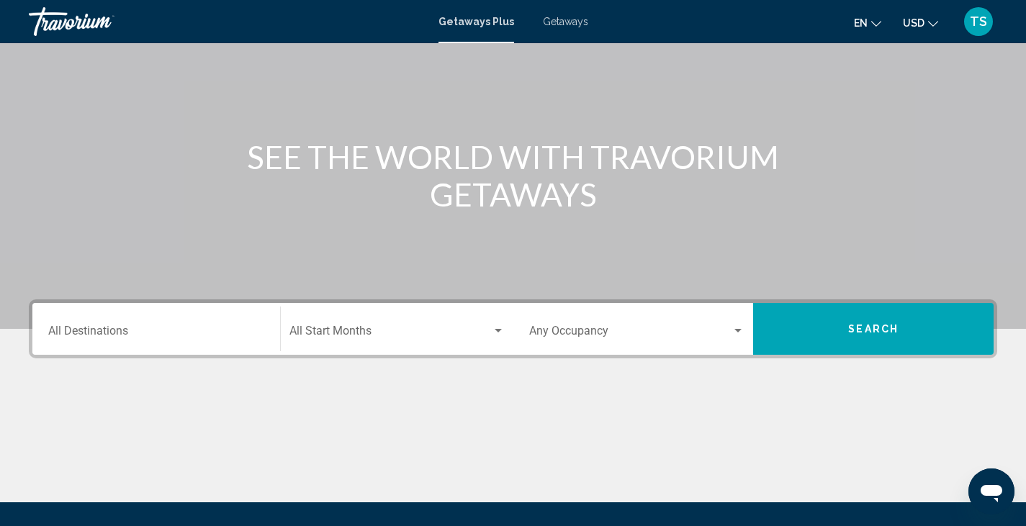
scroll to position [112, 0]
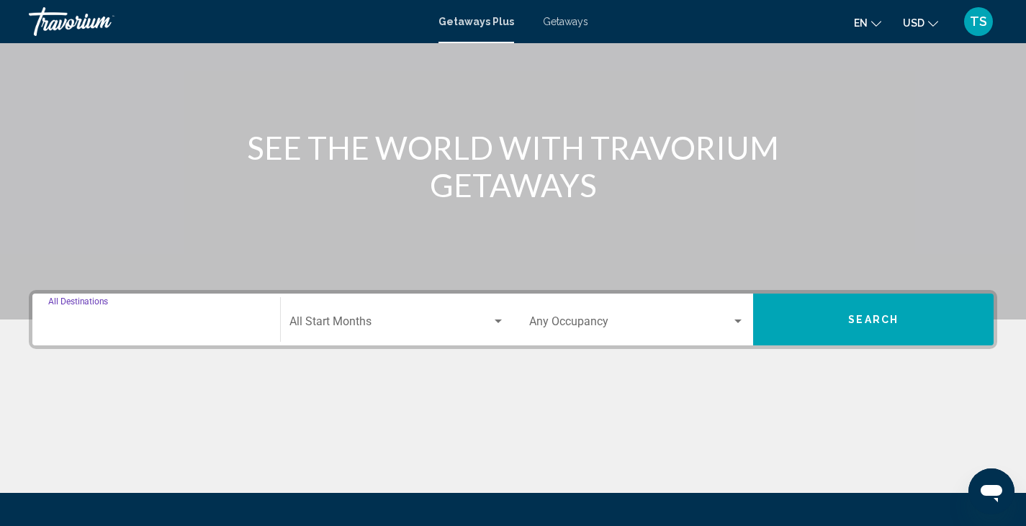
click at [127, 326] on input "Destination All Destinations" at bounding box center [156, 324] width 216 height 13
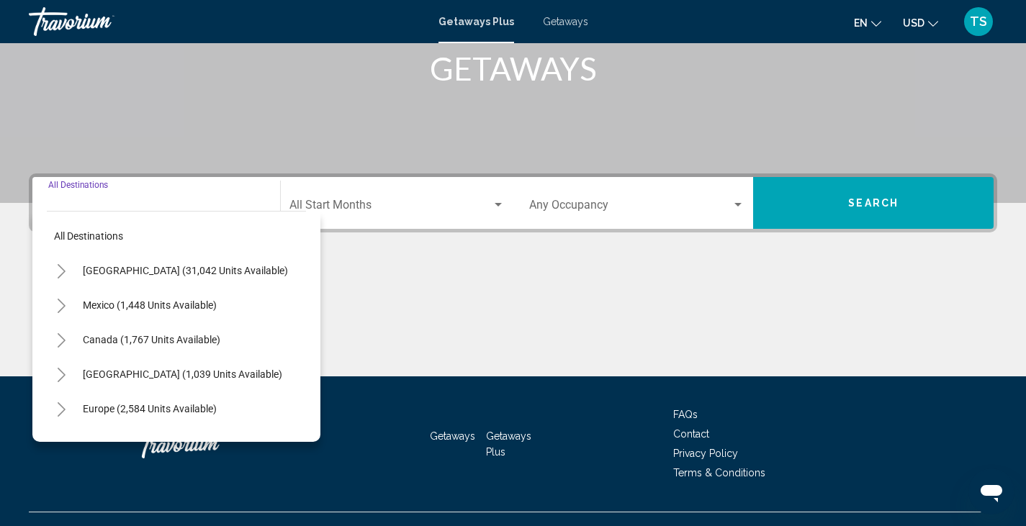
scroll to position [256, 0]
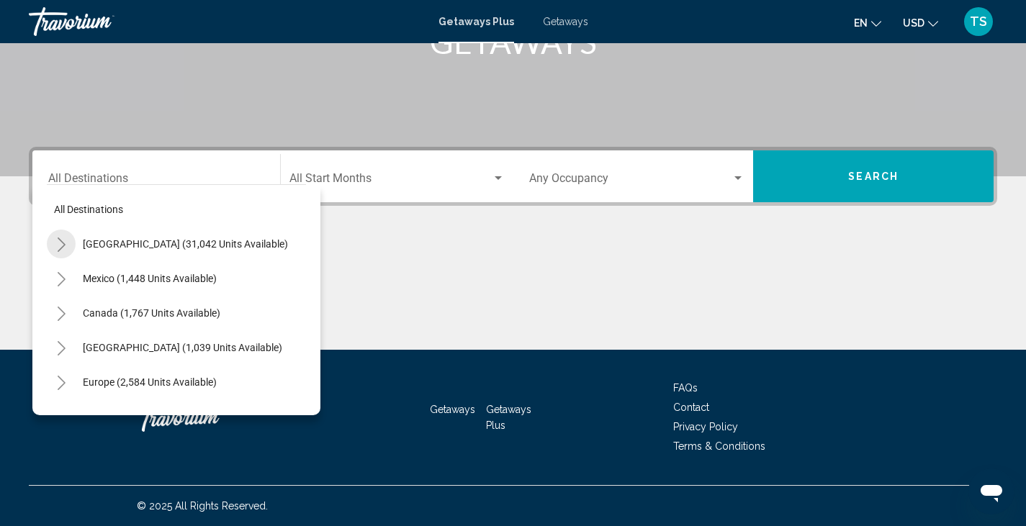
click at [56, 245] on icon "Toggle United States (31,042 units available)" at bounding box center [61, 245] width 11 height 14
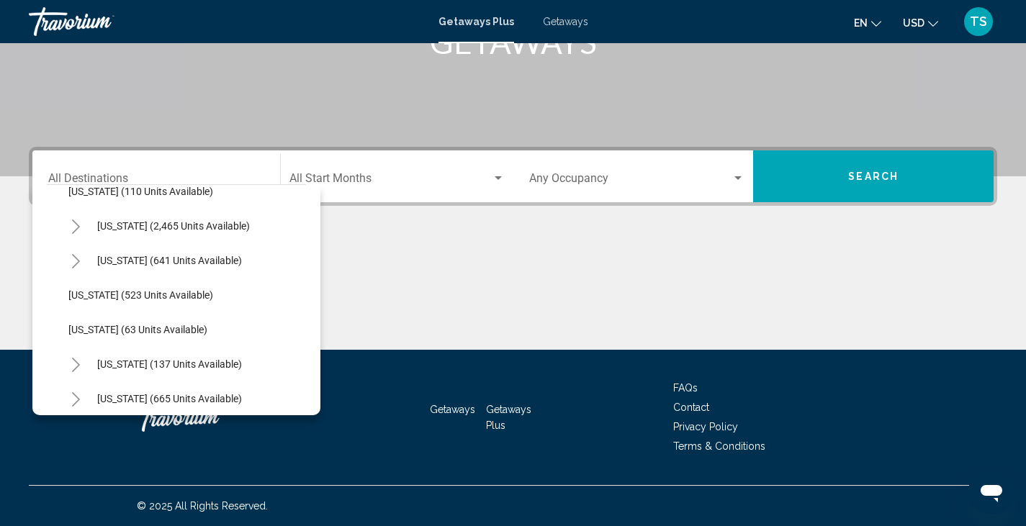
scroll to position [713, 0]
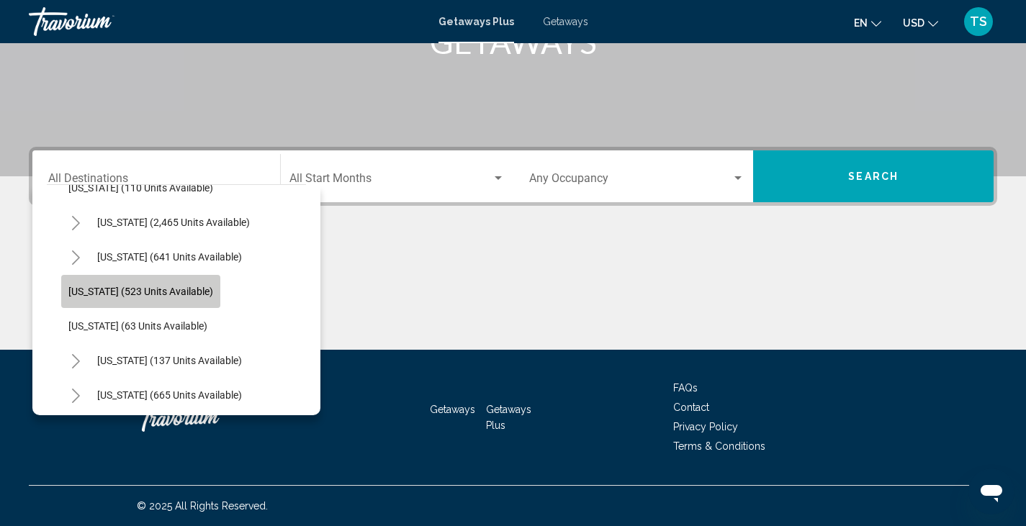
click at [135, 289] on span "[US_STATE] (523 units available)" at bounding box center [140, 292] width 145 height 12
type input "**********"
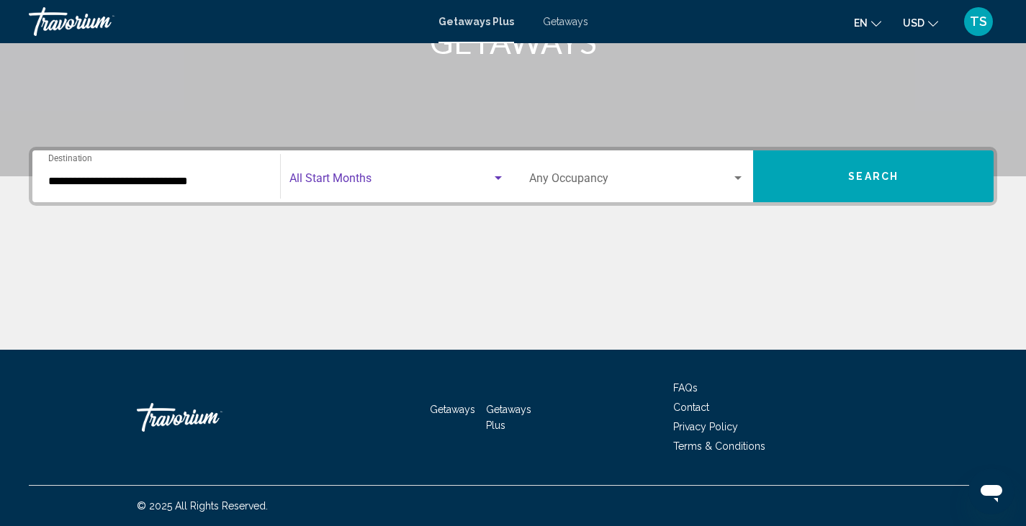
click at [492, 175] on div "Search widget" at bounding box center [498, 179] width 13 height 12
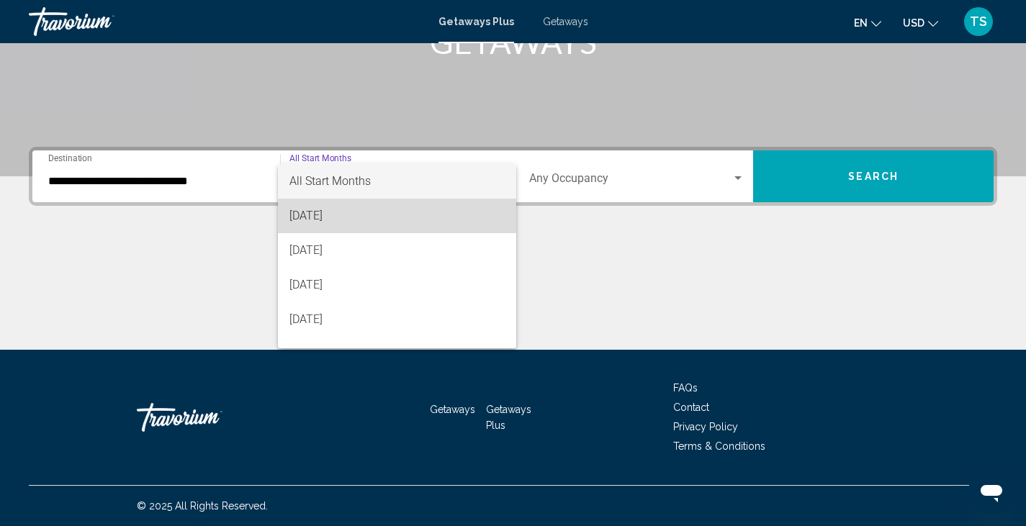
click at [411, 220] on span "[DATE]" at bounding box center [396, 216] width 215 height 35
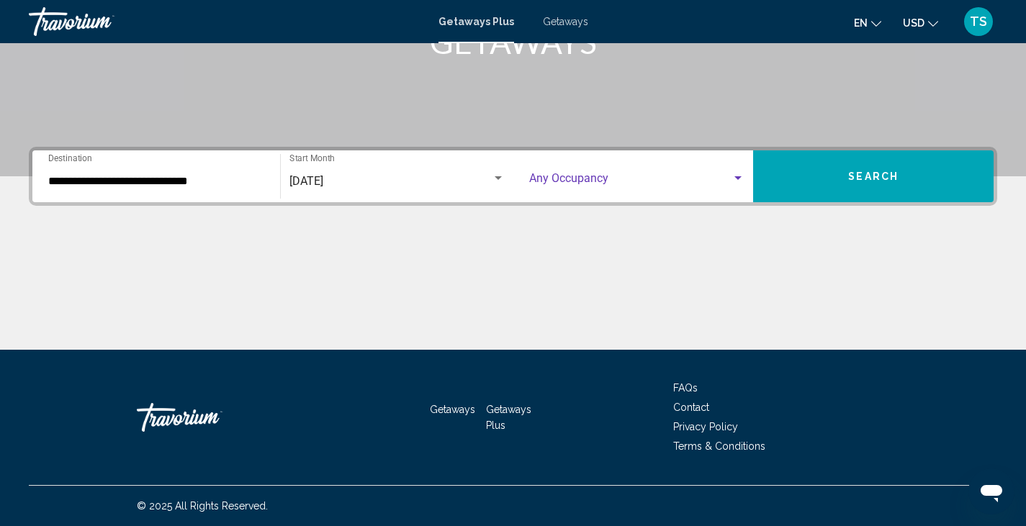
click at [731, 179] on div "Search widget" at bounding box center [737, 179] width 13 height 12
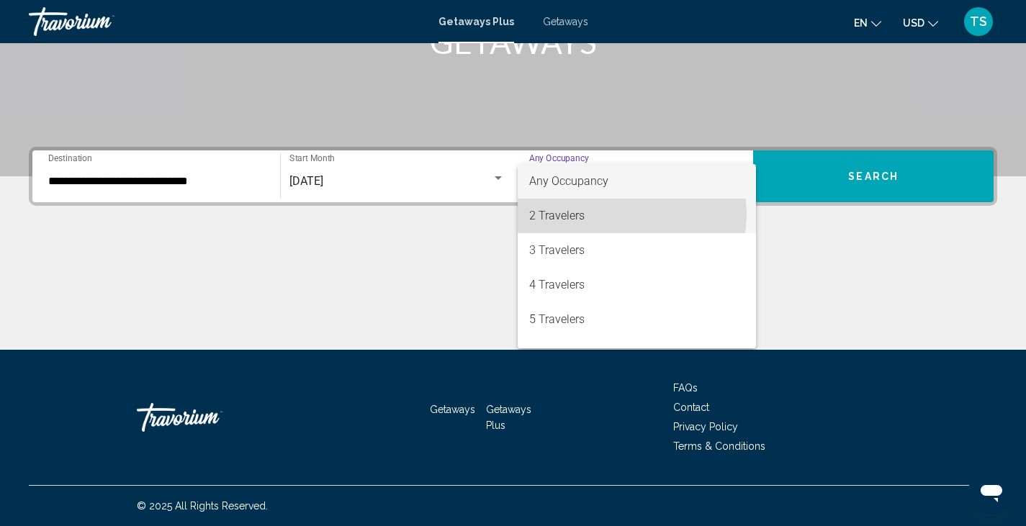
click at [620, 214] on span "2 Travelers" at bounding box center [637, 216] width 216 height 35
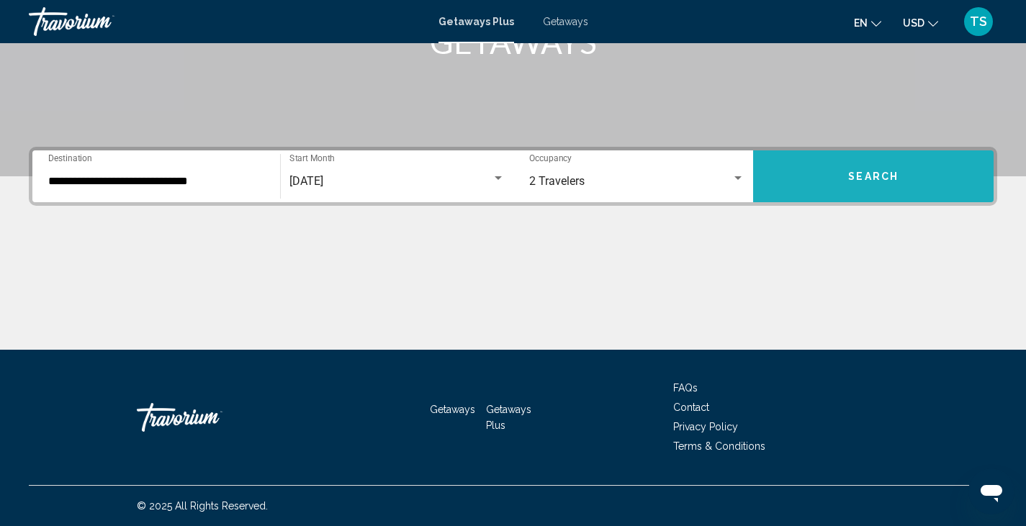
click at [836, 184] on button "Search" at bounding box center [873, 176] width 240 height 52
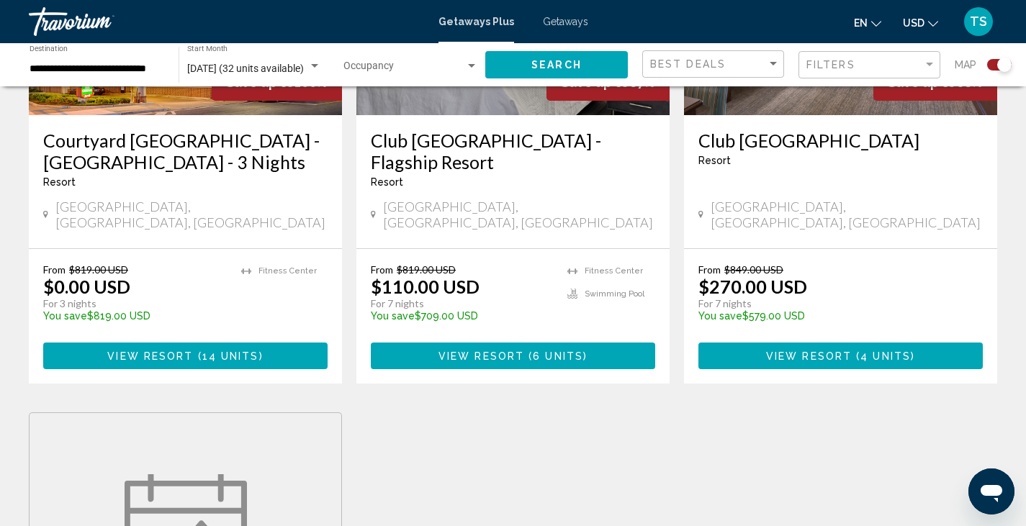
scroll to position [715, 0]
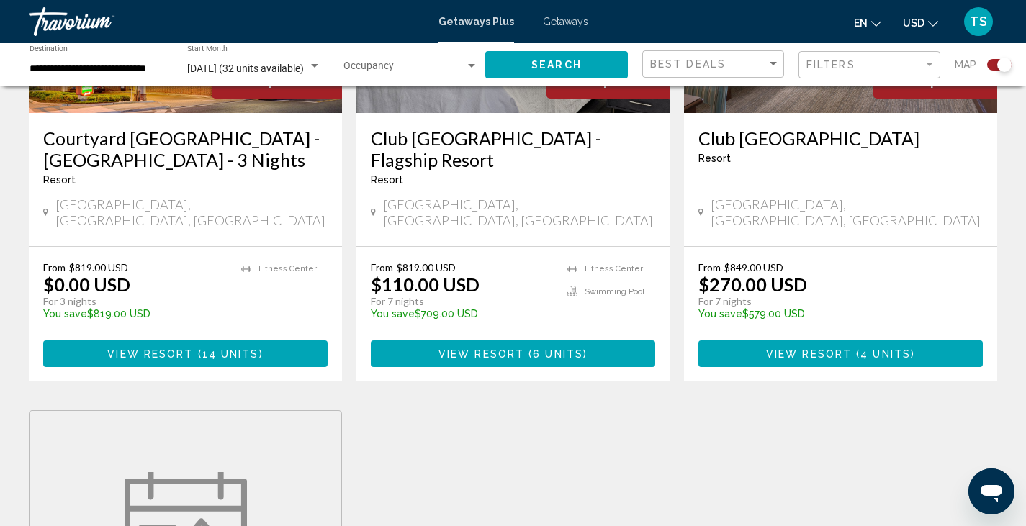
click at [566, 28] on div "Getaways Plus Getaways en English Español Français Italiano Português русский U…" at bounding box center [513, 21] width 1026 height 30
click at [564, 24] on span "Getaways" at bounding box center [565, 22] width 45 height 12
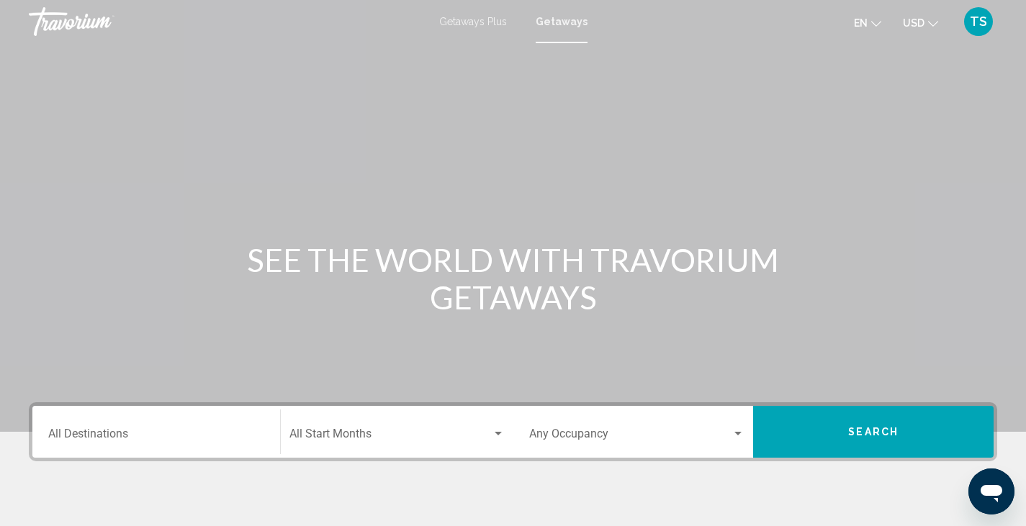
click at [460, 22] on span "Getaways Plus" at bounding box center [473, 22] width 68 height 12
click at [138, 426] on div "Destination All Destinations" at bounding box center [156, 432] width 216 height 45
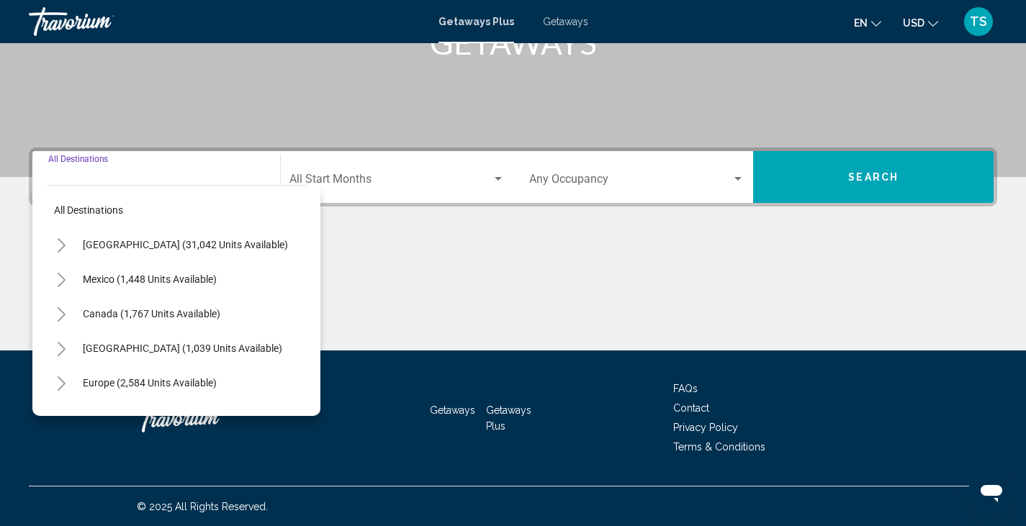
scroll to position [256, 0]
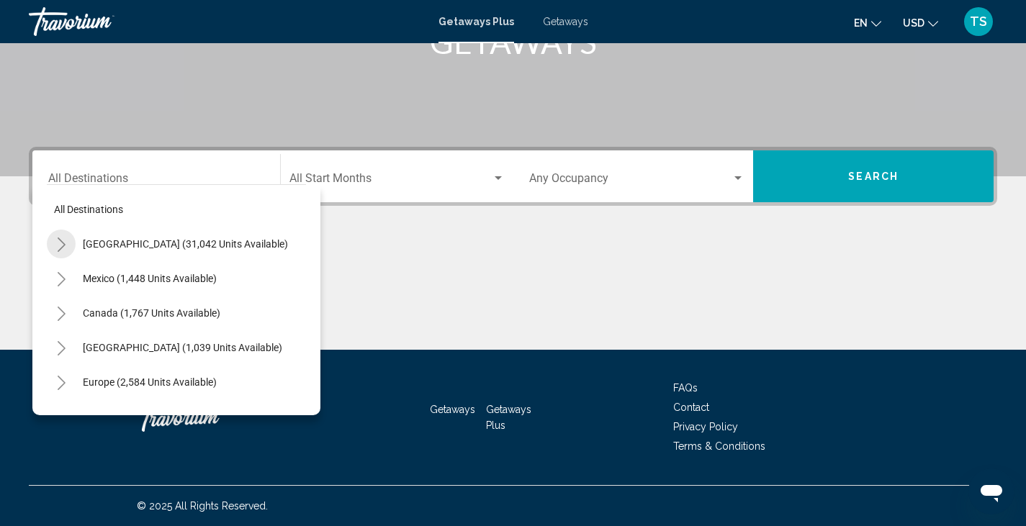
click at [60, 248] on icon "Toggle United States (31,042 units available)" at bounding box center [62, 245] width 8 height 14
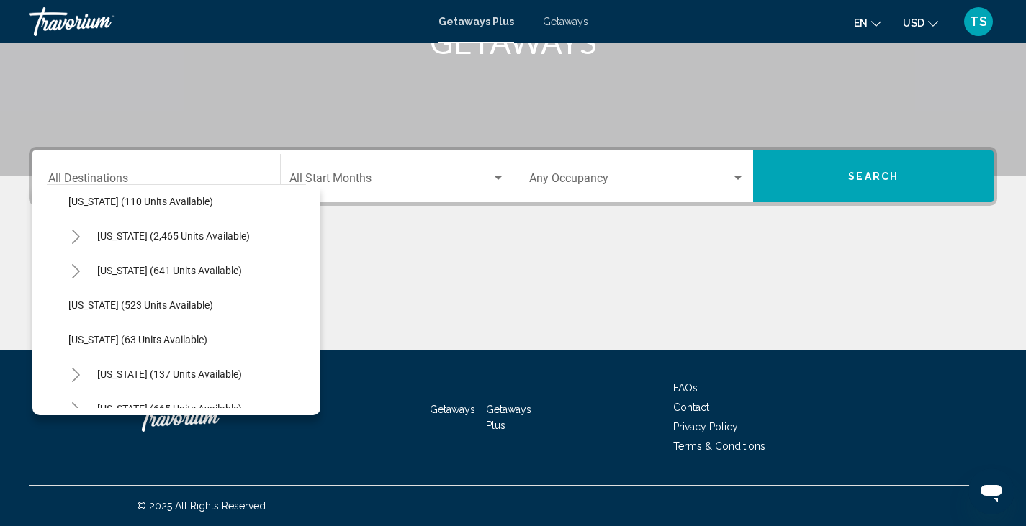
scroll to position [696, 0]
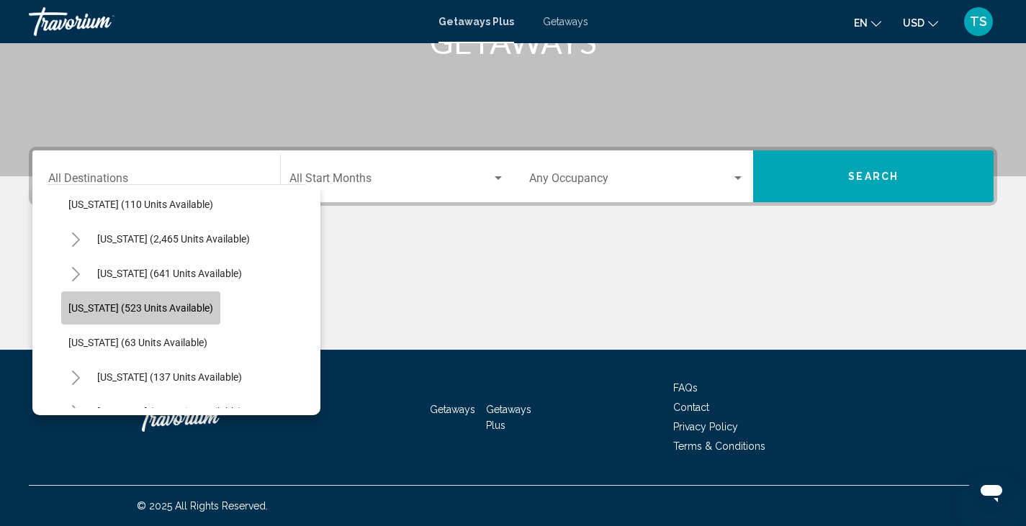
click at [94, 307] on span "[US_STATE] (523 units available)" at bounding box center [140, 308] width 145 height 12
type input "**********"
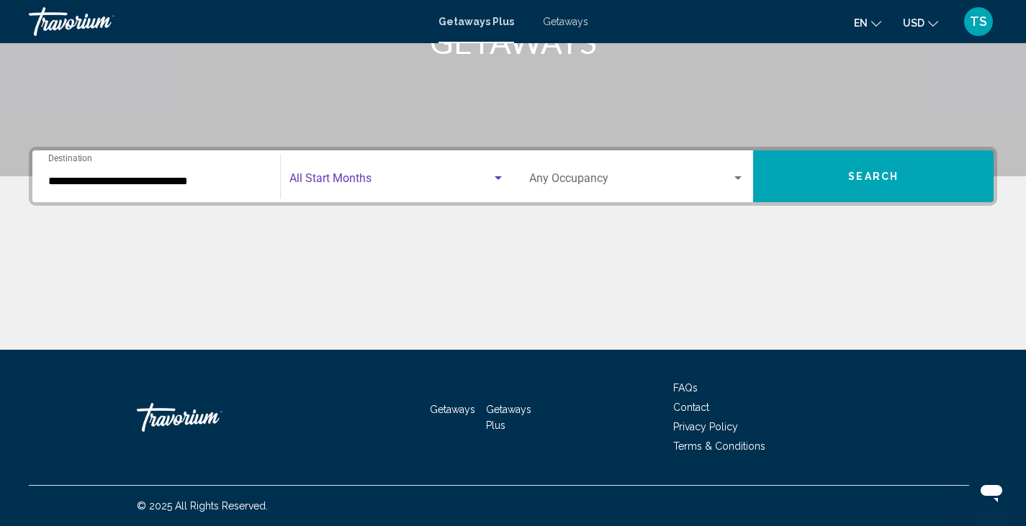
click at [497, 176] on div "Search widget" at bounding box center [497, 178] width 7 height 4
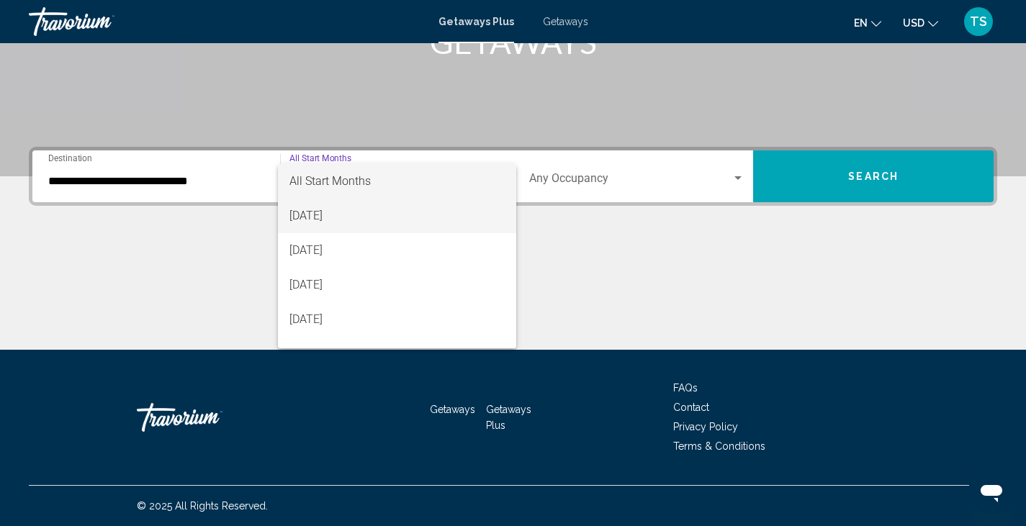
click at [392, 211] on span "[DATE]" at bounding box center [396, 216] width 215 height 35
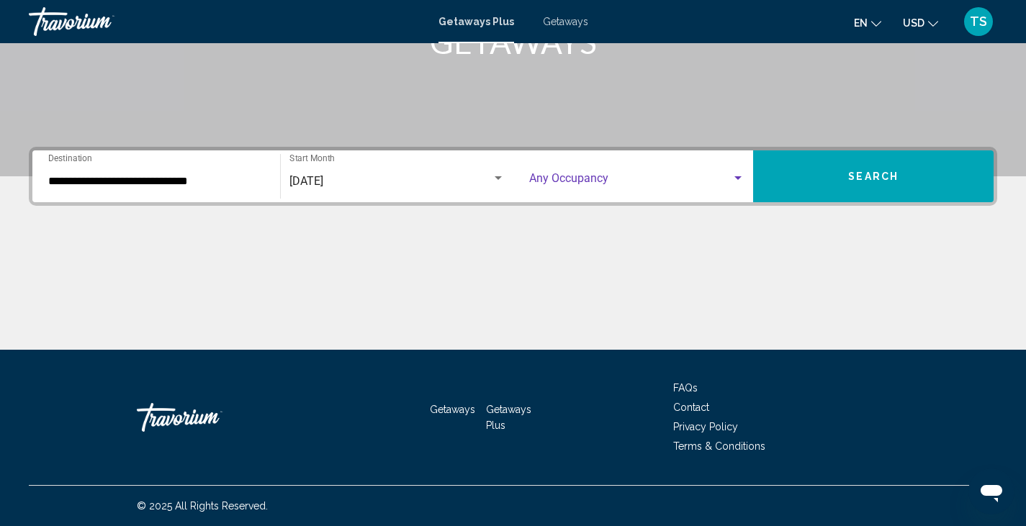
click at [600, 176] on span "Search widget" at bounding box center [630, 181] width 203 height 13
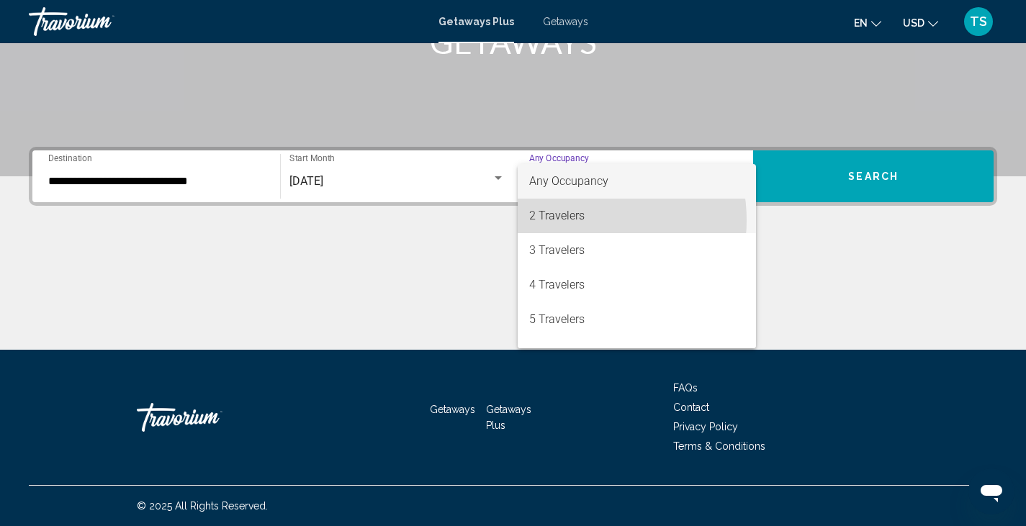
click at [572, 220] on span "2 Travelers" at bounding box center [637, 216] width 216 height 35
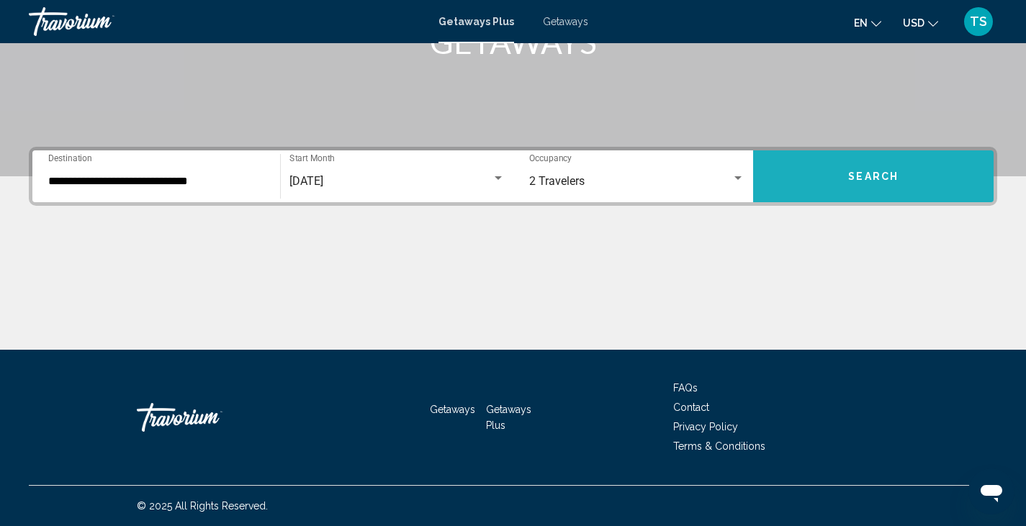
click at [806, 181] on button "Search" at bounding box center [873, 176] width 240 height 52
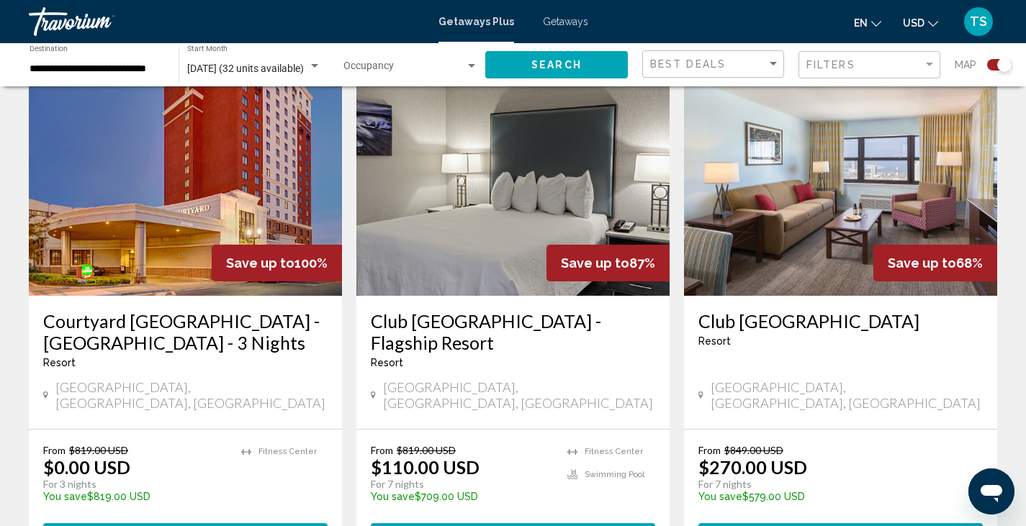
scroll to position [527, 0]
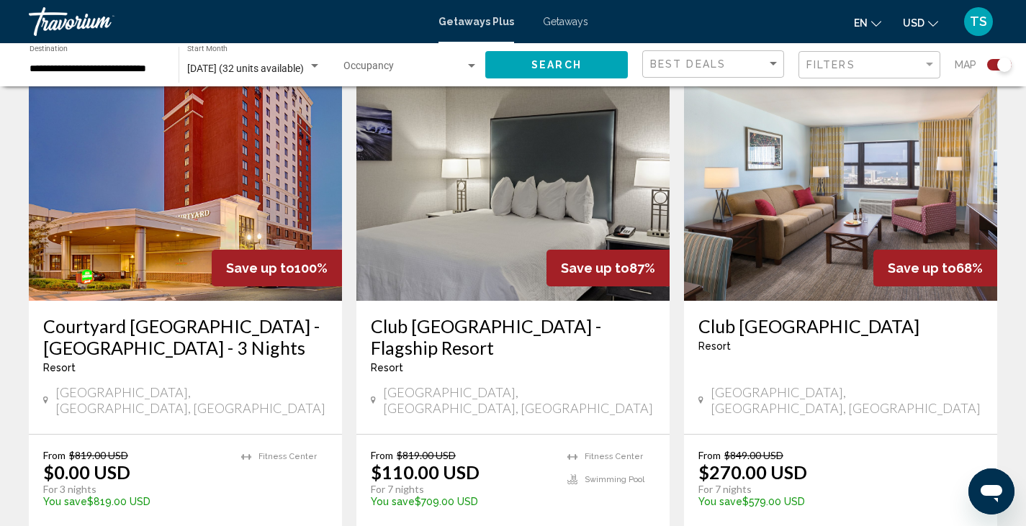
click at [223, 282] on div "Save up to 100%" at bounding box center [277, 268] width 130 height 37
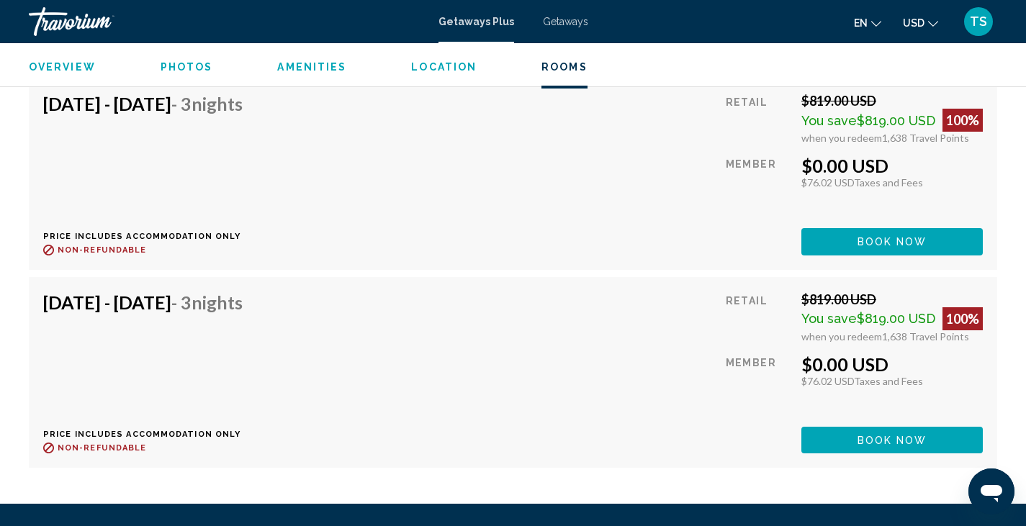
scroll to position [3607, 0]
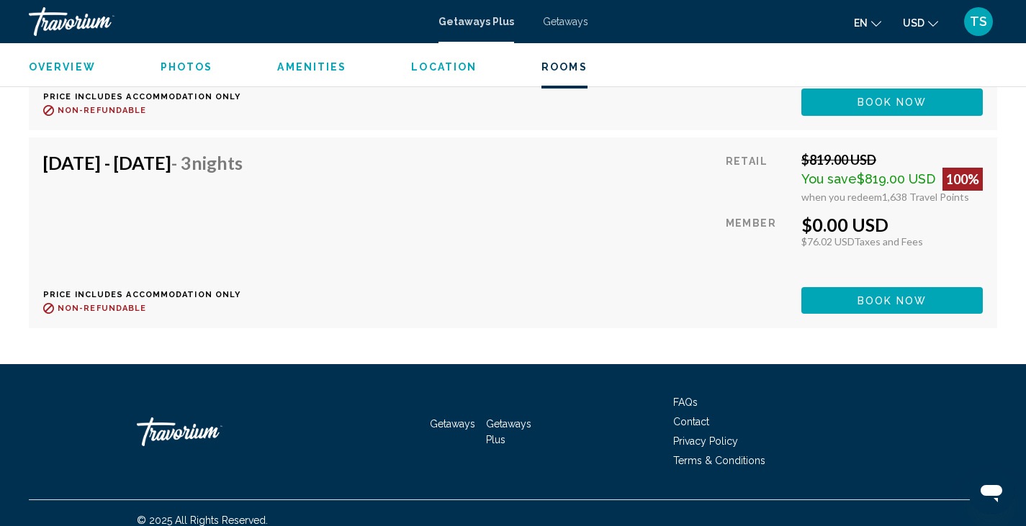
click at [555, 22] on span "Getaways" at bounding box center [565, 22] width 45 height 12
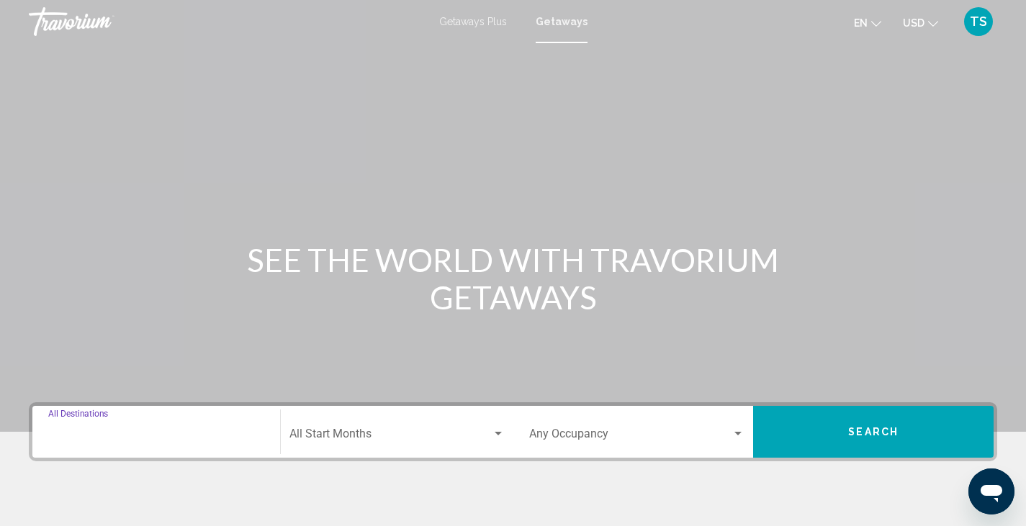
click at [94, 440] on input "Destination All Destinations" at bounding box center [156, 436] width 216 height 13
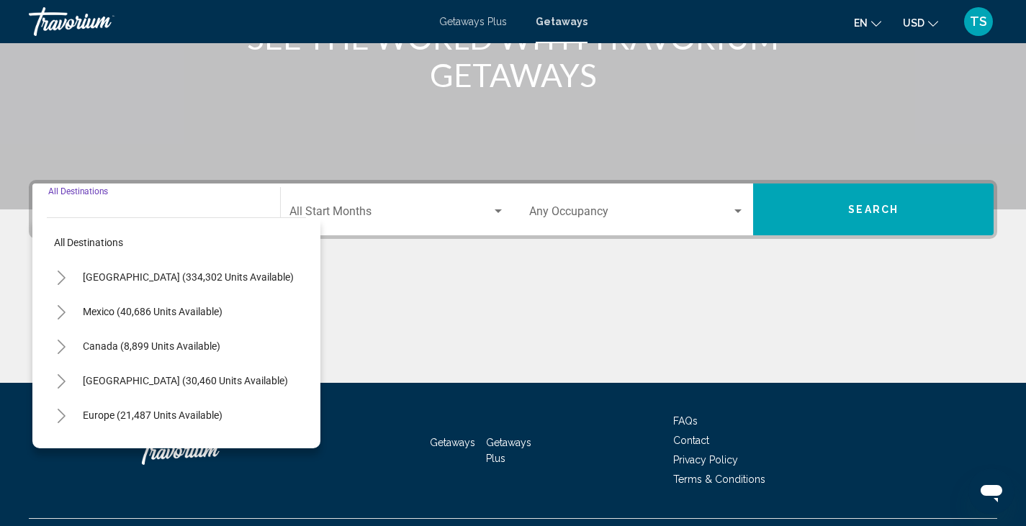
scroll to position [256, 0]
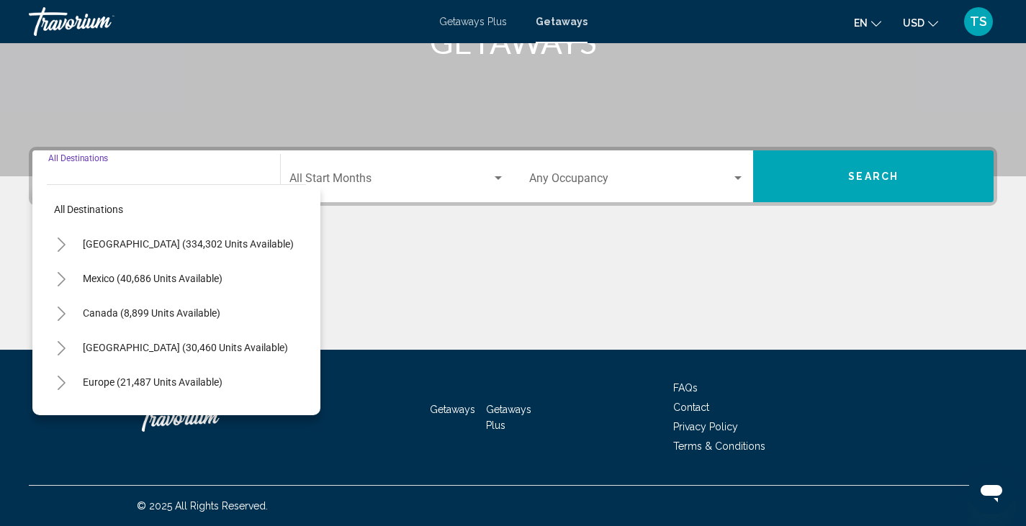
click at [63, 248] on icon "Toggle United States (334,302 units available)" at bounding box center [61, 245] width 11 height 14
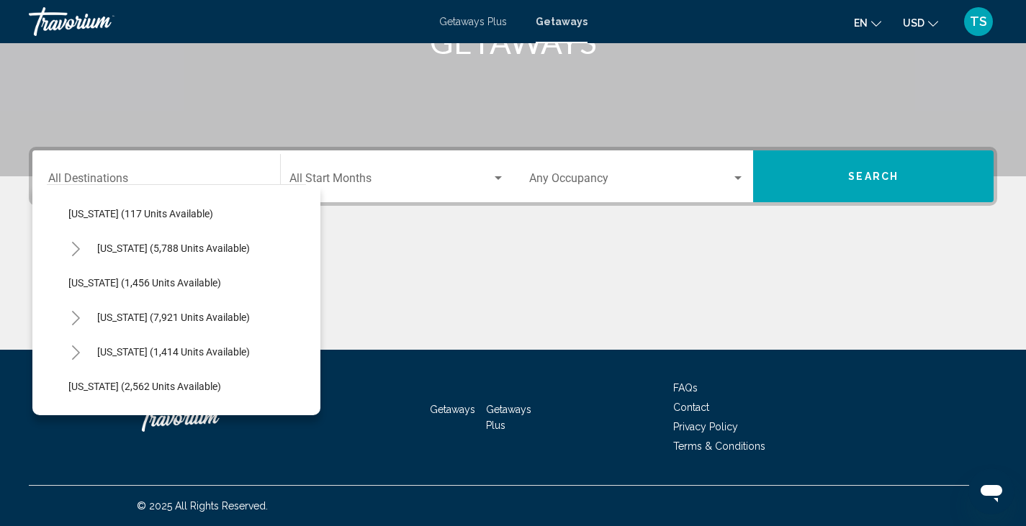
scroll to position [782, 0]
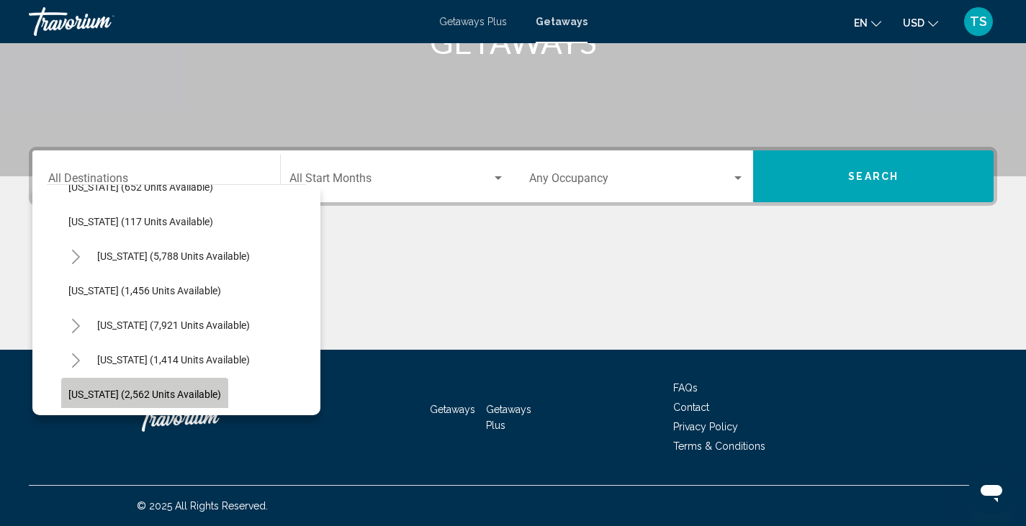
click at [116, 392] on span "[US_STATE] (2,562 units available)" at bounding box center [144, 395] width 153 height 12
type input "**********"
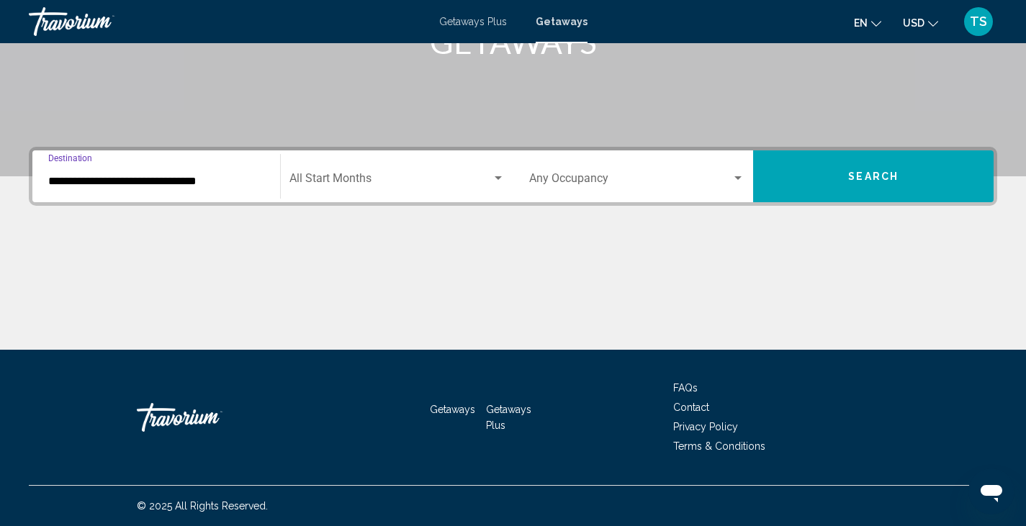
click at [484, 180] on span "Search widget" at bounding box center [390, 181] width 202 height 13
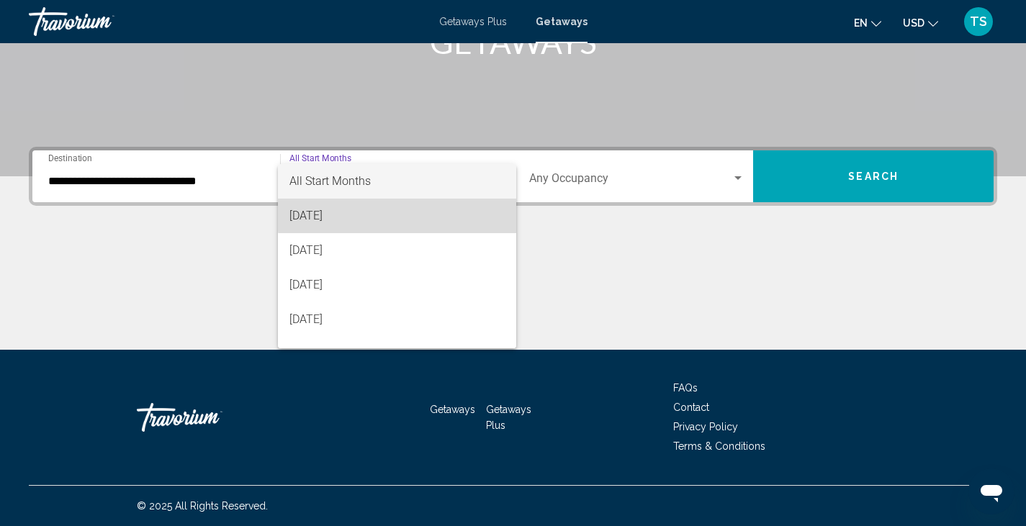
click at [404, 213] on span "[DATE]" at bounding box center [396, 216] width 215 height 35
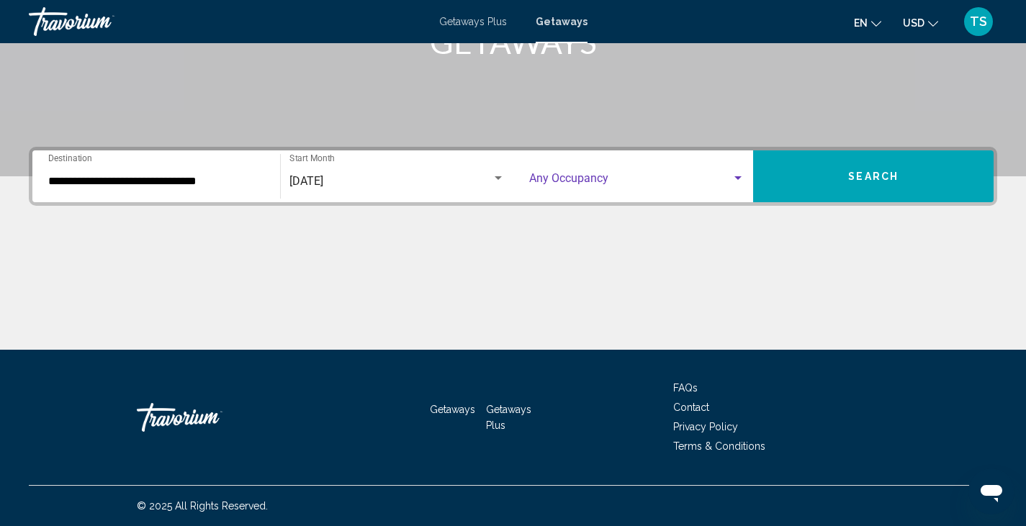
click at [735, 180] on div "Search widget" at bounding box center [737, 178] width 7 height 4
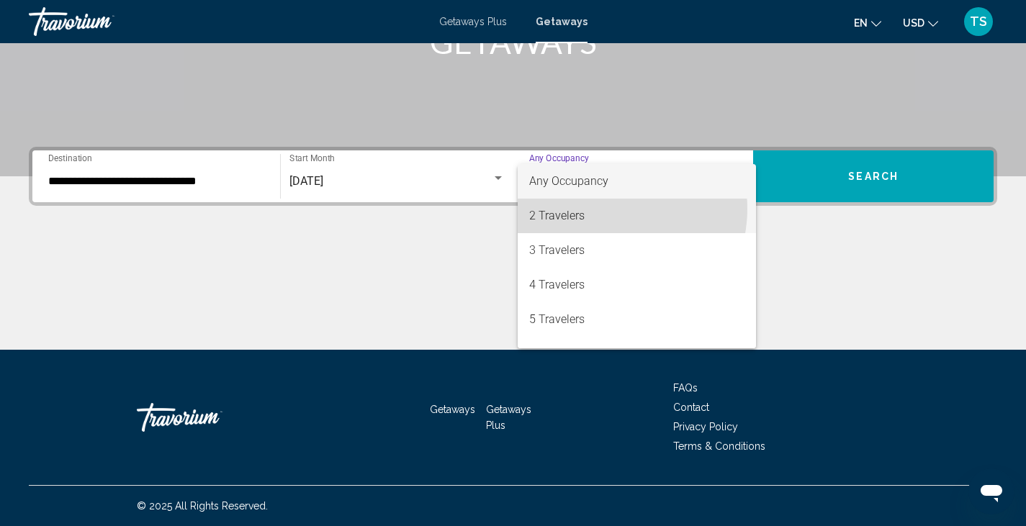
click at [605, 209] on span "2 Travelers" at bounding box center [637, 216] width 216 height 35
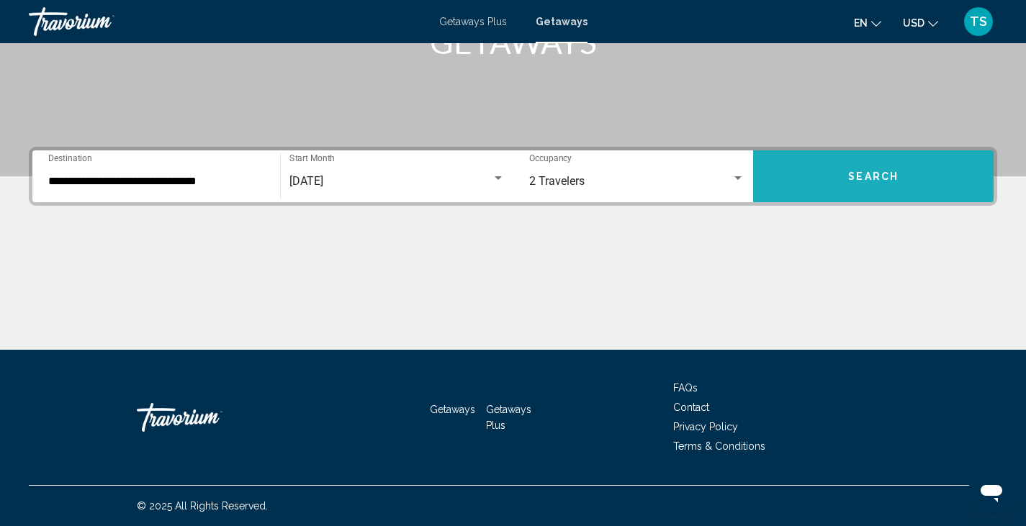
click at [851, 162] on button "Search" at bounding box center [873, 176] width 240 height 52
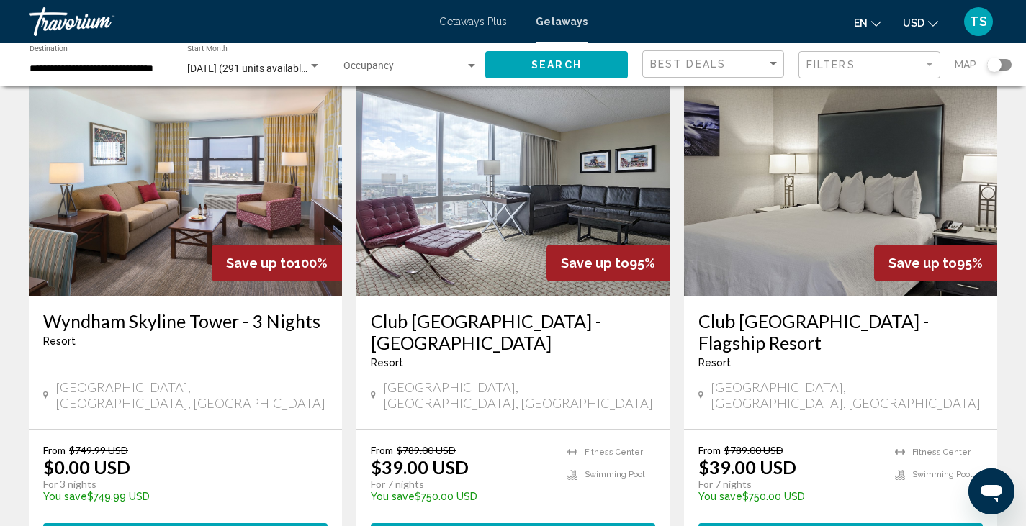
scroll to position [605, 0]
